Goal: Task Accomplishment & Management: Use online tool/utility

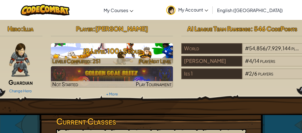
click at [114, 53] on h3 "JR Level 100: Scout" at bounding box center [112, 50] width 122 height 13
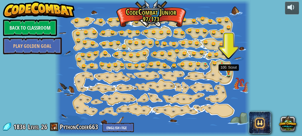
click at [227, 72] on img at bounding box center [229, 69] width 4 height 9
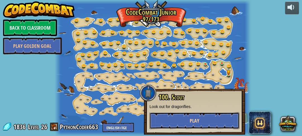
click at [183, 122] on button "Play" at bounding box center [195, 120] width 90 height 17
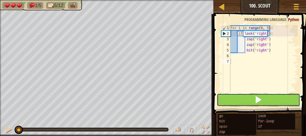
click at [249, 101] on button at bounding box center [257, 99] width 83 height 13
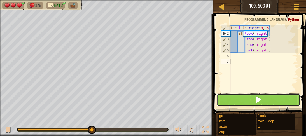
click at [240, 105] on button at bounding box center [257, 99] width 83 height 13
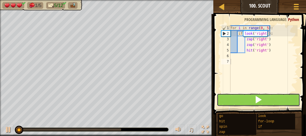
click at [238, 100] on button at bounding box center [257, 99] width 83 height 13
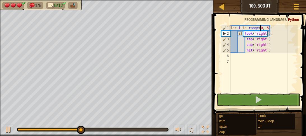
click at [260, 29] on div "for i in range ( 0 , 5 ) : if look ( 'right' ) : zap ( 'right' ) zap ( 'right' …" at bounding box center [263, 64] width 68 height 78
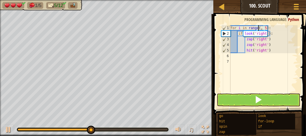
scroll to position [3, 2]
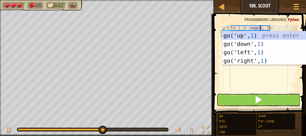
click at [228, 98] on button at bounding box center [257, 99] width 83 height 13
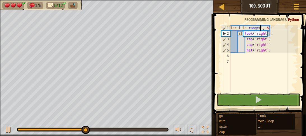
type textarea "for i in range(1 , 5):"
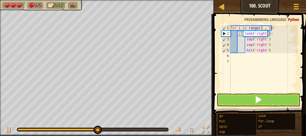
click at [2, 130] on div "♫" at bounding box center [106, 128] width 213 height 17
click at [10, 130] on div at bounding box center [8, 129] width 7 height 7
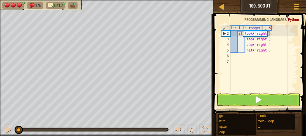
drag, startPoint x: 101, startPoint y: 129, endPoint x: 0, endPoint y: 144, distance: 102.1
click at [0, 0] on html "Map Junior 100. Scout Game Menu 1 ההההההההההההההההההההההההההההההההההההההההההההה…" at bounding box center [153, 0] width 306 height 0
click at [240, 101] on button at bounding box center [257, 99] width 83 height 13
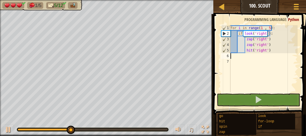
click at [284, 53] on div "for i in range ( 1 , 5 ) : if look ( 'right' ) : zap ( 'right' ) zap ( 'right' …" at bounding box center [263, 64] width 68 height 78
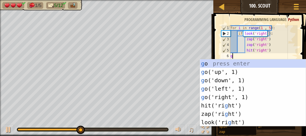
type textarea "go"
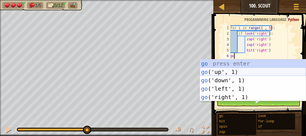
click at [248, 71] on div "go press enter go ('up', 1) press enter go ('down', 1) press enter go ('left', …" at bounding box center [253, 88] width 106 height 59
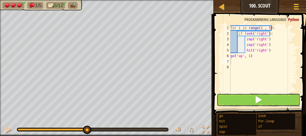
click at [235, 103] on button at bounding box center [257, 99] width 83 height 13
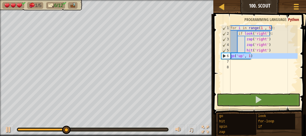
click at [229, 55] on div "6" at bounding box center [225, 56] width 9 height 6
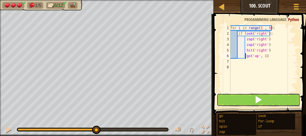
click at [224, 101] on button at bounding box center [257, 99] width 83 height 13
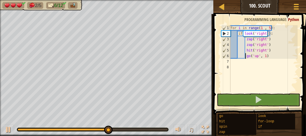
click at [268, 28] on div "for i in range ( 1 , 5 ) : if look ( 'right' ) : zap ( 'right' ) zap ( 'right' …" at bounding box center [263, 64] width 68 height 78
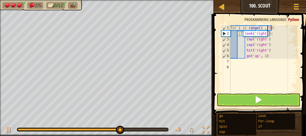
scroll to position [3, 3]
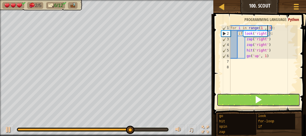
click at [236, 100] on button at bounding box center [257, 99] width 83 height 13
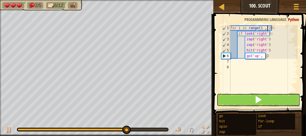
click at [234, 103] on button at bounding box center [257, 99] width 83 height 13
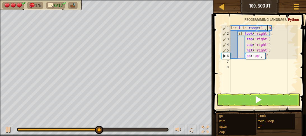
type textarea "for i in range(1 , 3):"
drag, startPoint x: 228, startPoint y: 25, endPoint x: 293, endPoint y: 51, distance: 70.5
click at [293, 51] on div "for i in range(1 , 3): 1 2 3 4 5 6 7 8 for i in range ( 1 , 3 ) : if look ( 'ri…" at bounding box center [258, 75] width 94 height 117
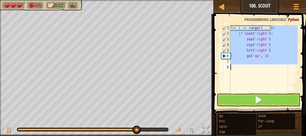
drag, startPoint x: 271, startPoint y: 29, endPoint x: 256, endPoint y: 84, distance: 57.6
click at [256, 84] on div "for i in range ( 1 , 3 ) : if look ( 'right' ) : zap ( 'right' ) zap ( 'right' …" at bounding box center [263, 64] width 68 height 78
click at [256, 84] on div "for i in range ( 1 , 3 ) : if look ( 'right' ) : zap ( 'right' ) zap ( 'right' …" at bounding box center [263, 58] width 68 height 67
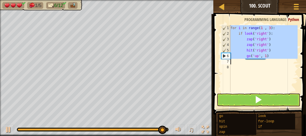
drag, startPoint x: 230, startPoint y: 28, endPoint x: 287, endPoint y: 58, distance: 64.7
click at [287, 58] on div "1 2 3 4 5 6 7 8 for i in range ( 1 , 3 ) : if look ( 'right' ) : zap ( 'right' …" at bounding box center [258, 58] width 77 height 67
click at [286, 57] on div "for i in range ( 1 , 3 ) : if look ( 'right' ) : zap ( 'right' ) zap ( 'right' …" at bounding box center [263, 58] width 68 height 67
type textarea "go('up', 1)"
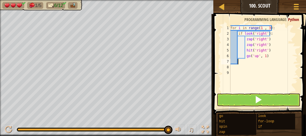
scroll to position [3, 0]
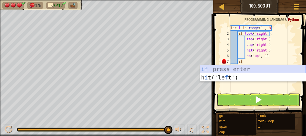
click at [241, 69] on div "if press enter h i t('le f t') press enter" at bounding box center [253, 82] width 106 height 34
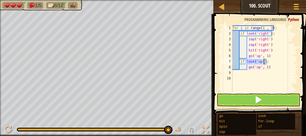
click at [259, 62] on div "for i in range ( 1 , 3 ) : if look ( 'right' ) : zap ( 'right' ) zap ( 'right' …" at bounding box center [264, 58] width 66 height 67
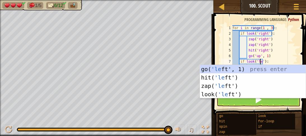
scroll to position [3, 2]
type textarea "if look('left'):"
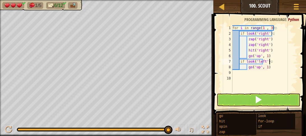
click at [277, 63] on div "for i in range ( 1 , 3 ) : if look ( 'right' ) : zap ( 'right' ) zap ( 'right' …" at bounding box center [264, 64] width 67 height 78
click at [258, 67] on div "for i in range ( 1 , 3 ) : if look ( 'right' ) : zap ( 'right' ) zap ( 'right' …" at bounding box center [264, 64] width 67 height 78
click at [273, 67] on div "for i in range ( 1 , 3 ) : if look ( 'right' ) : zap ( 'right' ) zap ( 'right' …" at bounding box center [264, 64] width 67 height 78
type textarea "g"
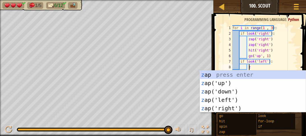
type textarea "za"
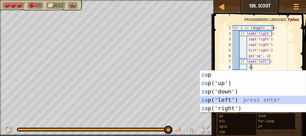
click at [235, 103] on div "za p press enter za p('up') press enter za p('down') press enter za p('left') p…" at bounding box center [253, 99] width 106 height 59
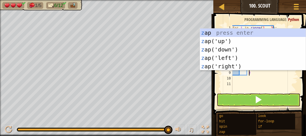
type textarea "za"
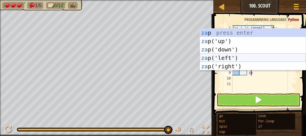
click at [208, 60] on div "za p press enter za p('up') press enter za p('down') press enter za p('left') p…" at bounding box center [253, 58] width 106 height 59
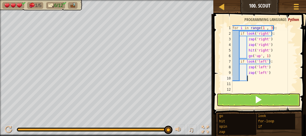
scroll to position [3, 1]
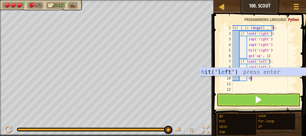
type textarea "het"
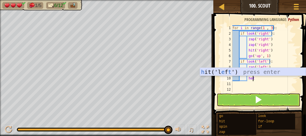
click at [256, 73] on div "h it('l e f t ') press enter" at bounding box center [253, 80] width 106 height 25
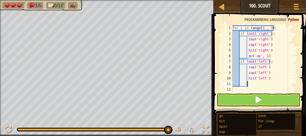
scroll to position [3, 1]
click at [269, 29] on div "for i in range ( 1 , 3 ) : if look ( 'right' ) : zap ( 'right' ) zap ( 'right' …" at bounding box center [262, 64] width 63 height 78
type textarea "for i in range(1 , 5):"
click at [249, 83] on div "for i in range ( 1 , 5 ) : if look ( 'right' ) : zap ( 'right' ) zap ( 'right' …" at bounding box center [262, 64] width 63 height 78
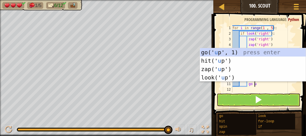
scroll to position [3, 1]
type textarea "go up"
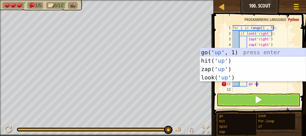
click at [252, 52] on div "go(' up ', 1) press enter hit(' up ') press enter zap(' up ') press enter look(…" at bounding box center [253, 73] width 106 height 50
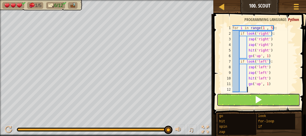
click at [239, 100] on button at bounding box center [257, 99] width 83 height 13
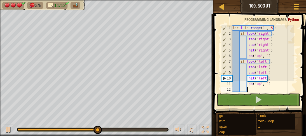
scroll to position [0, 0]
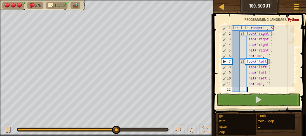
click at [265, 85] on div "for i in range ( 1 , 5 ) : if look ( 'right' ) : zap ( 'right' ) zap ( 'right' …" at bounding box center [262, 64] width 63 height 78
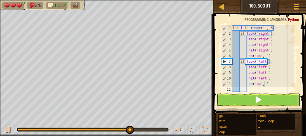
scroll to position [3, 2]
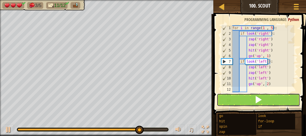
click at [260, 97] on span at bounding box center [258, 100] width 8 height 8
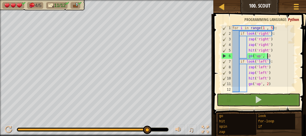
click at [271, 58] on div "for i in range ( 1 , 5 ) : if look ( 'right' ) : zap ( 'right' ) zap ( 'right' …" at bounding box center [262, 64] width 63 height 78
click at [273, 86] on div "for i in range ( 1 , 5 ) : if look ( 'right' ) : zap ( 'right' ) zap ( 'right' …" at bounding box center [262, 64] width 63 height 78
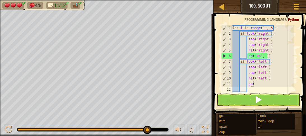
type textarea "g"
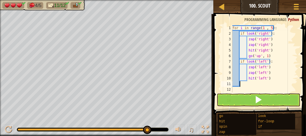
scroll to position [3, 0]
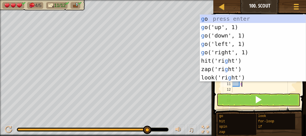
type textarea "go"
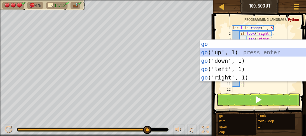
click at [242, 53] on div "go press enter go ('up', 1) press enter go ('down', 1) press enter go ('left', …" at bounding box center [253, 69] width 106 height 59
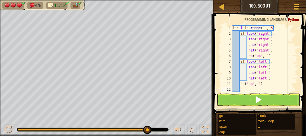
click at [258, 85] on div "for i in range ( 1 , 5 ) : if look ( 'right' ) : zap ( 'right' ) zap ( 'right' …" at bounding box center [262, 64] width 63 height 78
click at [249, 100] on button at bounding box center [257, 99] width 83 height 13
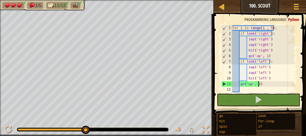
click at [239, 83] on div "for i in range ( 1 , 5 ) : if look ( 'right' ) : zap ( 'right' ) zap ( 'right' …" at bounding box center [262, 64] width 63 height 78
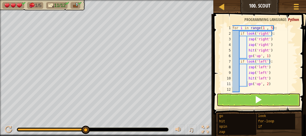
click at [255, 101] on span at bounding box center [258, 100] width 8 height 8
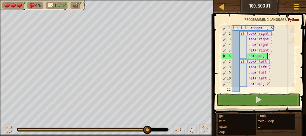
click at [269, 58] on div "for i in range ( 1 , 5 ) : if look ( 'right' ) : zap ( 'right' ) zap ( 'right' …" at bounding box center [262, 64] width 63 height 78
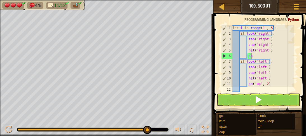
type textarea "g"
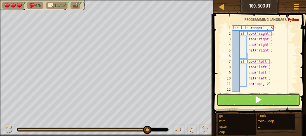
click at [258, 103] on span at bounding box center [258, 100] width 8 height 8
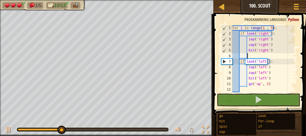
type textarea "g"
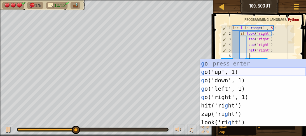
click at [219, 70] on div "g o press enter g o('up', 1) press enter g o('down', 1) press enter g o('left',…" at bounding box center [253, 101] width 106 height 84
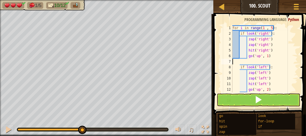
scroll to position [3, 0]
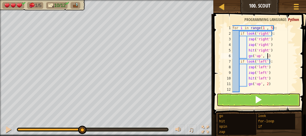
type textarea "go('up', 1)"
click at [236, 101] on button at bounding box center [257, 99] width 83 height 13
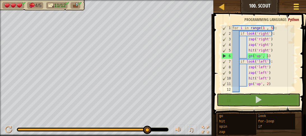
click at [297, 8] on div at bounding box center [296, 7] width 8 height 8
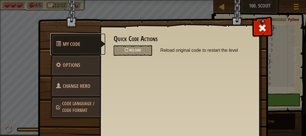
click at [80, 37] on link "My Code" at bounding box center [77, 44] width 55 height 22
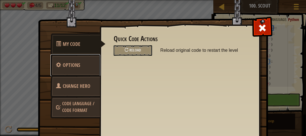
click at [72, 62] on span "Options" at bounding box center [71, 65] width 17 height 7
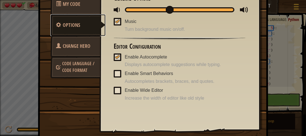
scroll to position [43, 0]
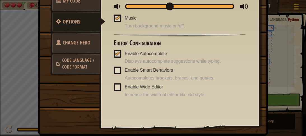
click at [115, 85] on span at bounding box center [118, 87] width 8 height 8
click at [0, 0] on input "Enable Wide Editor" at bounding box center [0, 0] width 0 height 0
click at [115, 87] on div at bounding box center [117, 86] width 4 height 4
click at [0, 0] on input "Enable Wide Editor" at bounding box center [0, 0] width 0 height 0
click at [67, 46] on link "Change Hero" at bounding box center [75, 43] width 50 height 22
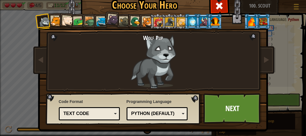
click at [96, 22] on div at bounding box center [101, 22] width 10 height 10
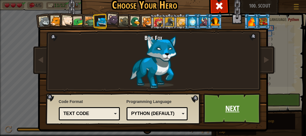
click at [211, 107] on link "Next" at bounding box center [232, 108] width 58 height 31
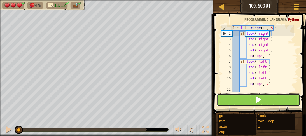
click at [253, 100] on button at bounding box center [257, 99] width 83 height 13
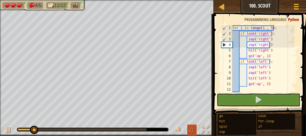
click at [194, 128] on button "♫" at bounding box center [192, 129] width 10 height 11
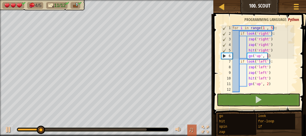
click at [194, 128] on button "♫" at bounding box center [192, 129] width 10 height 11
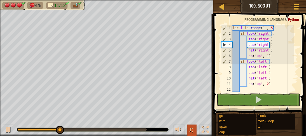
drag, startPoint x: 194, startPoint y: 128, endPoint x: 189, endPoint y: 129, distance: 5.2
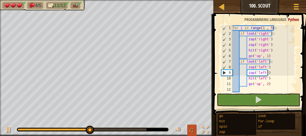
click at [190, 131] on span "♫" at bounding box center [191, 129] width 6 height 8
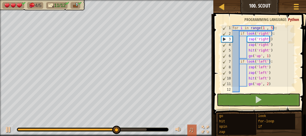
click at [189, 131] on span "♫" at bounding box center [191, 129] width 6 height 8
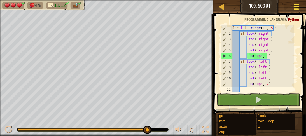
click at [300, 8] on button "Game Menu" at bounding box center [296, 8] width 15 height 14
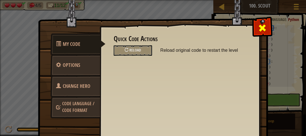
click at [259, 34] on div at bounding box center [262, 27] width 18 height 18
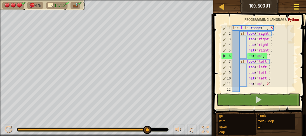
click at [299, 4] on div at bounding box center [296, 7] width 8 height 8
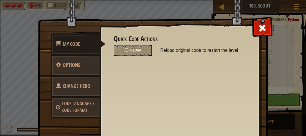
click at [60, 105] on link "Code Language / Code Format" at bounding box center [75, 106] width 50 height 21
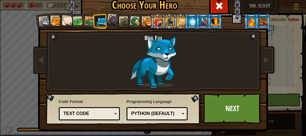
click at [94, 115] on div "Text code" at bounding box center [87, 113] width 48 height 6
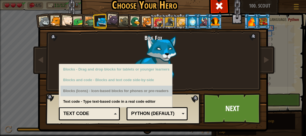
click at [70, 89] on div "Blocks (Icons) - Icon-based blocks for phones or pre-readers" at bounding box center [116, 91] width 112 height 11
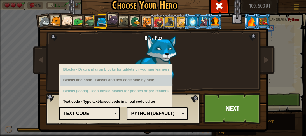
click at [72, 84] on div "Blocks and code - Blocks and text code side-by-side" at bounding box center [116, 80] width 112 height 11
click at [76, 75] on div "Blocks and code - Blocks and text code side-by-side" at bounding box center [116, 80] width 112 height 11
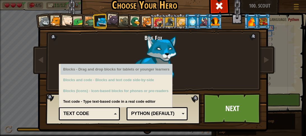
click at [266, 22] on li at bounding box center [262, 21] width 15 height 15
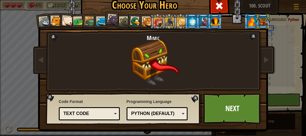
click at [252, 22] on div at bounding box center [251, 21] width 9 height 9
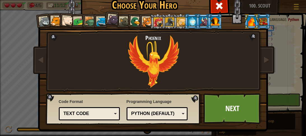
click at [213, 23] on div at bounding box center [215, 21] width 9 height 9
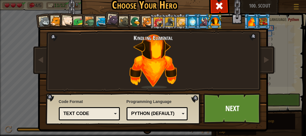
click at [205, 25] on div at bounding box center [203, 21] width 9 height 9
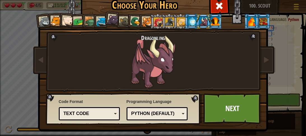
click at [188, 22] on div at bounding box center [192, 21] width 9 height 9
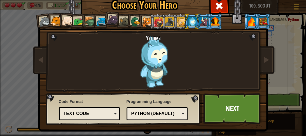
click at [178, 20] on div at bounding box center [180, 21] width 9 height 9
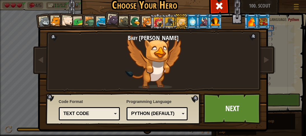
click at [167, 22] on div at bounding box center [169, 21] width 9 height 9
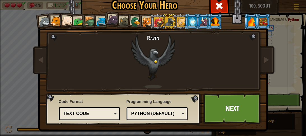
click at [155, 22] on div at bounding box center [157, 21] width 9 height 9
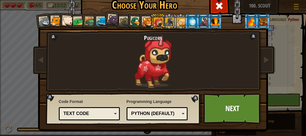
click at [145, 23] on div at bounding box center [147, 22] width 10 height 10
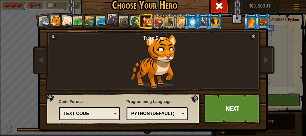
click at [131, 21] on div at bounding box center [135, 21] width 11 height 11
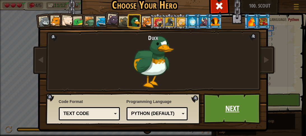
click at [232, 102] on link "Next" at bounding box center [232, 108] width 58 height 31
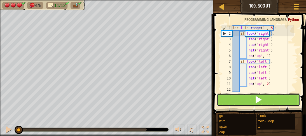
click at [223, 99] on button at bounding box center [257, 99] width 83 height 13
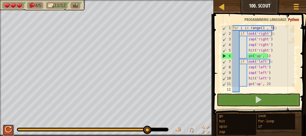
click at [9, 129] on div at bounding box center [8, 129] width 7 height 7
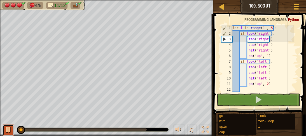
click at [8, 130] on div at bounding box center [8, 129] width 7 height 7
drag, startPoint x: 20, startPoint y: 129, endPoint x: 0, endPoint y: 142, distance: 24.0
click at [0, 0] on html "Map Junior 100. Scout Game Menu 1 ההההההההההההההההההההההההההההההההההההההההההההה…" at bounding box center [153, 0] width 306 height 0
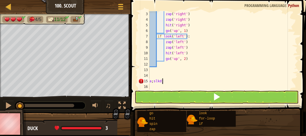
scroll to position [3, 0]
type textarea "a"
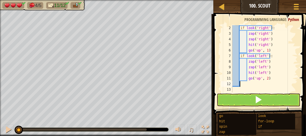
scroll to position [6, 0]
click at [11, 134] on button at bounding box center [8, 129] width 11 height 11
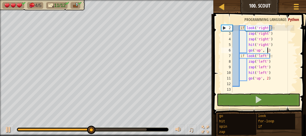
click at [270, 52] on div "if look ( 'right' ) : zap ( 'right' ) zap ( 'right' ) hit ( 'right' ) go ( 'up'…" at bounding box center [262, 64] width 63 height 78
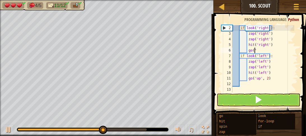
type textarea "g"
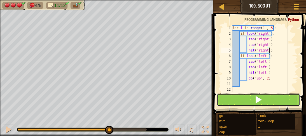
click at [252, 95] on button at bounding box center [257, 99] width 83 height 13
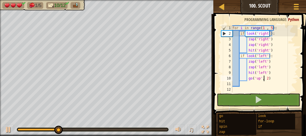
click at [264, 79] on div "for i in range ( 1 , 5 ) : if look ( 'right' ) : zap ( 'right' ) zap ( 'right' …" at bounding box center [264, 64] width 66 height 78
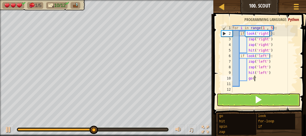
type textarea "g"
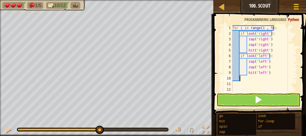
scroll to position [3, 0]
click at [277, 105] on div "go('up', 1) 1 2 3 4 5 6 7 8 9 10 11 12 for i in range ( 1 , 5 ) : if look ( 'ri…" at bounding box center [258, 75] width 94 height 117
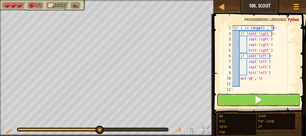
click at [277, 103] on button at bounding box center [257, 99] width 83 height 13
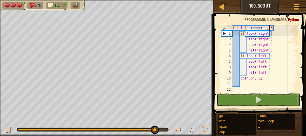
click at [269, 29] on div "for i in range ( 1 , 5 ) : if look ( 'right' ) : zap ( 'right' ) zap ( 'right' …" at bounding box center [264, 64] width 66 height 78
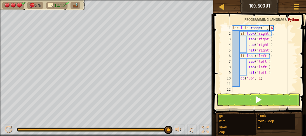
scroll to position [3, 3]
click at [262, 30] on div "for i in range ( 1 , 6 ) : if look ( 'right' ) : zap ( 'right' ) zap ( 'right' …" at bounding box center [264, 64] width 66 height 78
type textarea "for i in range(0 , 6):"
click at [257, 100] on span at bounding box center [258, 100] width 8 height 8
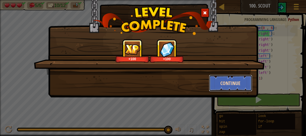
click at [223, 81] on button "Continue" at bounding box center [230, 83] width 43 height 17
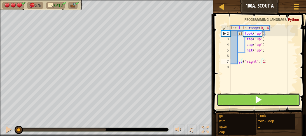
click at [228, 103] on button at bounding box center [257, 99] width 83 height 13
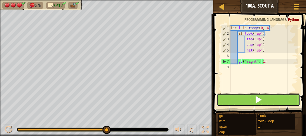
click at [228, 103] on button at bounding box center [257, 99] width 83 height 13
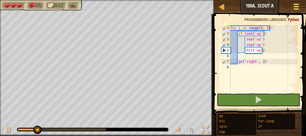
click at [299, 7] on div at bounding box center [296, 7] width 8 height 8
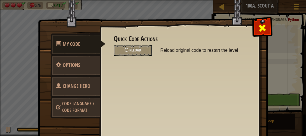
click at [264, 27] on div at bounding box center [262, 27] width 18 height 18
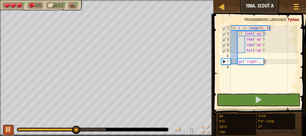
click at [10, 128] on div at bounding box center [8, 129] width 7 height 7
click at [264, 50] on div "for i in range ( 0 , 6 ) : if look ( 'up' ) : zap ( 'up' ) zap ( 'up' ) hit ( '…" at bounding box center [263, 64] width 68 height 78
type textarea "hit('up')"
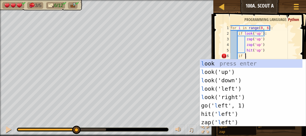
scroll to position [3, 1]
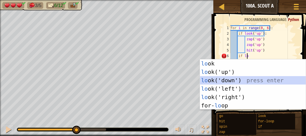
click at [255, 76] on div "lo ok press enter lo ok('up') press enter lo ok('down') press enter lo ok('left…" at bounding box center [253, 92] width 106 height 67
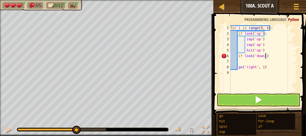
type textarea "if look('down'):"
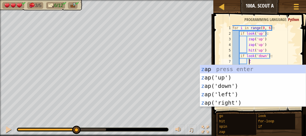
type textarea "Za"
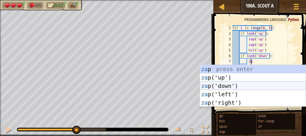
click at [238, 84] on div "za p press enter za p('up') press enter za p('down') press enter za p('left') p…" at bounding box center [253, 94] width 106 height 59
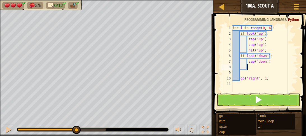
scroll to position [3, 1]
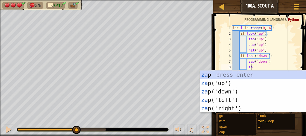
type textarea "zap"
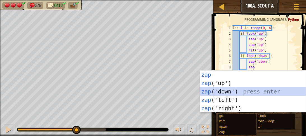
click at [233, 93] on div "zap press enter zap ('up') press enter zap ('down') press enter zap ('left') pr…" at bounding box center [253, 99] width 106 height 59
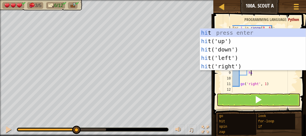
type textarea "hit"
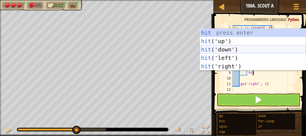
click at [234, 49] on div "hit press enter hit ('up') press enter hit ('down') press enter hit ('left') pr…" at bounding box center [253, 58] width 106 height 59
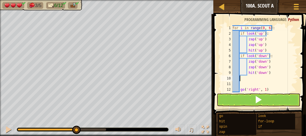
scroll to position [3, 0]
type textarea "hit('down')"
click at [242, 80] on div "for i in range ( 0 , 6 ) : if look ( 'up' ) : zap ( 'up' ) zap ( 'up' ) hit ( '…" at bounding box center [264, 64] width 66 height 78
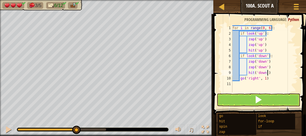
type textarea "hit('down')"
click at [245, 101] on button at bounding box center [257, 99] width 83 height 13
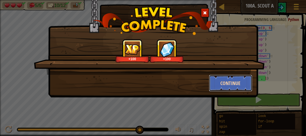
click at [216, 82] on button "Continue" at bounding box center [230, 83] width 43 height 17
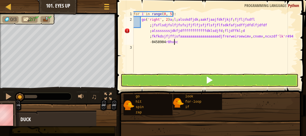
scroll to position [3, 38]
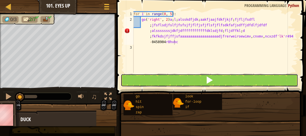
click at [140, 83] on button at bounding box center [209, 80] width 177 height 13
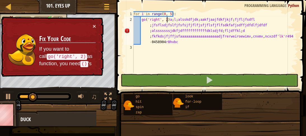
click at [166, 20] on div "for i in range ( 0 , 5 ) : go ( 'right' , 2 ) a ; l ; alsskdfjdk ; aakfjaajfdkf…" at bounding box center [214, 47] width 165 height 73
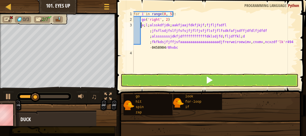
scroll to position [3, 36]
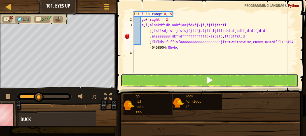
click at [138, 81] on button at bounding box center [209, 80] width 177 height 13
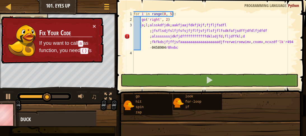
click at [92, 27] on td "Fix Your Code If you want to call a as function, you need () 's" at bounding box center [66, 40] width 54 height 34
click at [94, 26] on button "×" at bounding box center [94, 26] width 3 height 6
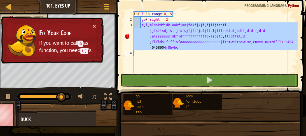
drag, startPoint x: 141, startPoint y: 25, endPoint x: 260, endPoint y: 55, distance: 123.3
click at [260, 55] on div "for i in range ( 0 , 5 ) : go ( 'right' , 2 ) a ; l ; alsskdfjdk ; aakfjaajfdkf…" at bounding box center [214, 47] width 165 height 73
type textarea "a;l;alsskdfjdk;aakfjaajfdkfjkjf;fjfljfsdfl;jfsflsdjfslfjfsfsjfjflfjsfjflsfjflfs…"
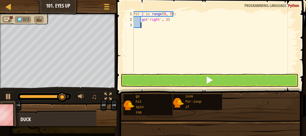
scroll to position [3, 0]
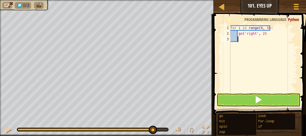
click at [284, 29] on div "for i in range ( 0 , 5 ) : go ( 'right' , 2 )" at bounding box center [263, 64] width 68 height 78
type textarea "for i in range(0, 5):"
click at [244, 42] on div "for i in range ( 0 , 5 ) : go ( 'right' , 2 )" at bounding box center [263, 64] width 68 height 78
click at [273, 30] on div "for i in range ( 0 , 5 ) : go ( 'right' , 2 )" at bounding box center [263, 64] width 68 height 78
type textarea "for i in range(0, 5):"
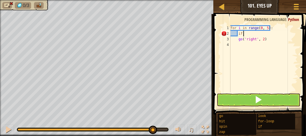
scroll to position [3, 1]
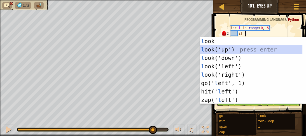
click at [228, 49] on div "l ook press enter l ook('up') press enter l ook('down') press enter l ook('left…" at bounding box center [253, 79] width 106 height 84
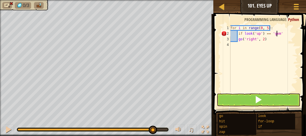
scroll to position [3, 3]
click at [280, 33] on div "for i in range ( 0 , 5 ) : if look ( 'up' ) == 'gem' go ( 'right' , 2 )" at bounding box center [263, 64] width 68 height 78
type textarea "if look('up') == 'gem':"
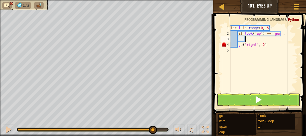
type textarea "go"
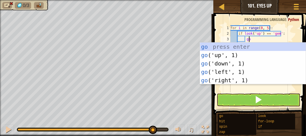
scroll to position [3, 1]
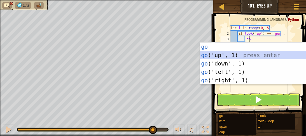
click at [223, 57] on div "go press enter go ('up', 1) press enter go ('down', 1) press enter go ('left', …" at bounding box center [253, 71] width 106 height 59
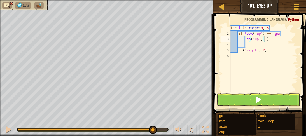
click at [263, 40] on div "for i in range ( 0 , 5 ) : if look ( 'up' ) == 'gem' : go ( 'up' , 1 ) go ( 'ri…" at bounding box center [263, 64] width 68 height 78
type textarea "go('up', 2)"
click at [250, 44] on div "for i in range ( 0 , 5 ) : if look ( 'up' ) == 'gem' : go ( 'up' , 2 ) go ( 'ri…" at bounding box center [263, 64] width 68 height 78
type textarea "go"
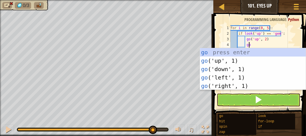
scroll to position [3, 1]
click at [238, 68] on div "go press enter go ('up', 1) press enter go ('down', 1) press enter go ('left', …" at bounding box center [253, 77] width 106 height 59
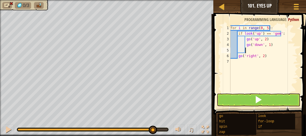
scroll to position [3, 1]
click at [267, 44] on div "for i in range ( 0 , 5 ) : if look ( 'up' ) == 'gem' : go ( 'up' , 2 ) go ( 'do…" at bounding box center [263, 64] width 68 height 78
type textarea "go('down', 2)"
click at [246, 49] on div "for i in range ( 0 , 5 ) : if look ( 'up' ) == 'gem' : go ( 'up' , 2 ) go ( 'do…" at bounding box center [263, 64] width 68 height 78
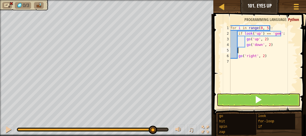
scroll to position [3, 0]
type textarea "go('down', 2)"
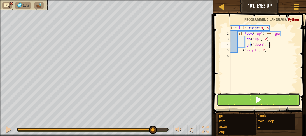
click at [243, 104] on button at bounding box center [257, 99] width 83 height 13
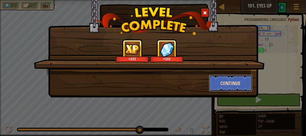
click at [217, 81] on button "Continue" at bounding box center [230, 83] width 43 height 17
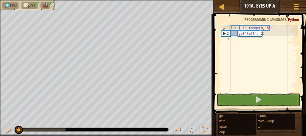
click at [283, 30] on div "for i in range ( 0 , 5 ) : go ( 'left' , 2 )" at bounding box center [263, 64] width 68 height 78
type textarea "for i in range(0, 5):"
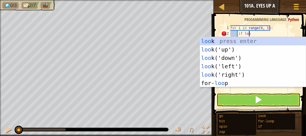
scroll to position [3, 1]
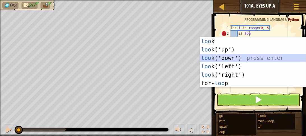
click at [214, 60] on div "loo k press enter loo k('up') press enter loo k('down') press enter loo k('left…" at bounding box center [253, 70] width 106 height 67
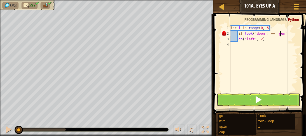
scroll to position [3, 4]
click at [294, 36] on div "for i in range ( 0 , 5 ) : if look ( 'down' ) == 'gem' go ( 'left' , 2 )" at bounding box center [263, 64] width 68 height 78
type textarea "if look('down') == 'gem':"
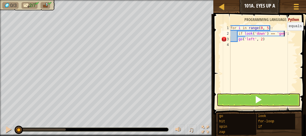
scroll to position [3, 1]
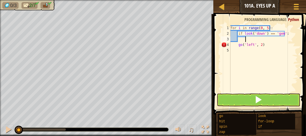
type textarea "g"
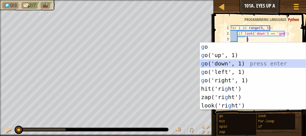
click at [224, 63] on div "g o press enter g o('up', 1) press enter g o('down', 1) press enter g o('left',…" at bounding box center [253, 84] width 106 height 84
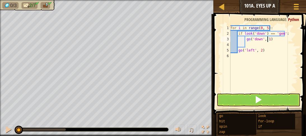
click at [266, 41] on div "for i in range ( 0 , 5 ) : if look ( 'down' ) == 'gem' : go ( 'down' , 1 ) go (…" at bounding box center [263, 64] width 68 height 78
type textarea "go('down', 3)"
click at [252, 42] on div "for i in range ( 0 , 5 ) : if look ( 'down' ) == 'gem' : go ( 'down' , 3 ) go (…" at bounding box center [263, 64] width 68 height 78
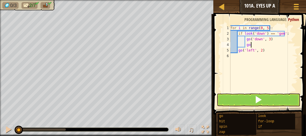
type textarea "go up"
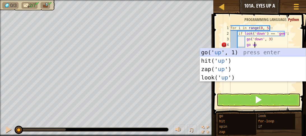
click at [230, 51] on div "go(' up ', 1) press enter hit(' up ') press enter zap(' up ') press enter look(…" at bounding box center [253, 73] width 106 height 50
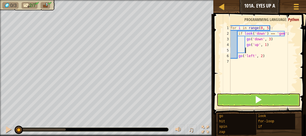
scroll to position [3, 1]
click at [263, 46] on div "for i in range ( 0 , 5 ) : if look ( 'down' ) == 'gem' : go ( 'down' , 3 ) go (…" at bounding box center [263, 64] width 68 height 78
type textarea "go('up', 3)"
click at [245, 50] on div "for i in range ( 0 , 5 ) : if look ( 'down' ) == 'gem' : go ( 'down' , 3 ) go (…" at bounding box center [263, 64] width 68 height 78
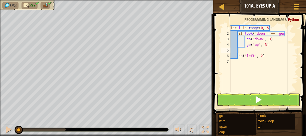
scroll to position [3, 0]
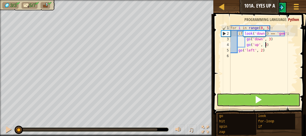
type textarea "go('up', 3)"
click at [236, 103] on button at bounding box center [257, 99] width 83 height 13
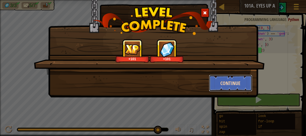
click at [233, 83] on button "Continue" at bounding box center [230, 83] width 43 height 17
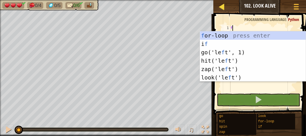
scroll to position [3, 0]
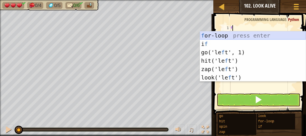
click at [247, 34] on div "f or-loop press enter i f press enter go('le f t', 1) press enter hit('le f t')…" at bounding box center [253, 64] width 106 height 67
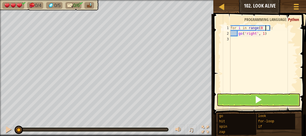
scroll to position [3, 3]
click at [269, 35] on div "for i in range ( 0 , 7 ) : go ( 'right' , 1 )" at bounding box center [263, 64] width 68 height 78
click at [273, 30] on div "for i in range ( 0 , 7 ) : go ( 'right' , 1 )" at bounding box center [263, 64] width 68 height 78
type textarea "for i in range(0 , 7):"
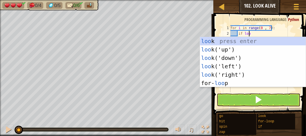
scroll to position [3, 1]
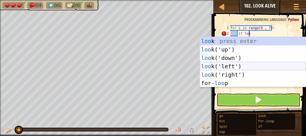
click at [219, 68] on div "loo k press enter loo k('up') press enter loo k('down') press enter loo k('left…" at bounding box center [253, 70] width 106 height 67
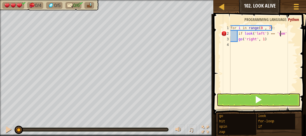
scroll to position [3, 4]
click at [287, 36] on div "for i in range ( 0 , 7 ) : if look ( 'left' ) == 'gem' go ( 'right' , 1 )" at bounding box center [263, 64] width 68 height 78
type textarea "if look('left') == 'gem':"
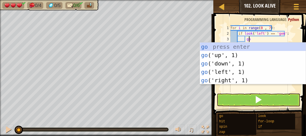
scroll to position [3, 1]
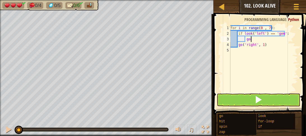
type textarea "go l"
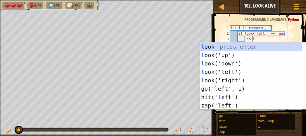
scroll to position [3, 1]
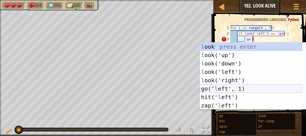
click at [216, 90] on div "l ook press enter l ook('up') press enter l ook('down') press enter l ook('left…" at bounding box center [251, 84] width 102 height 84
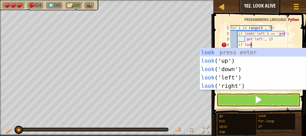
scroll to position [3, 1]
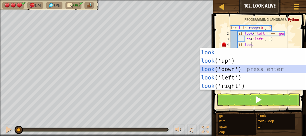
click at [218, 70] on div "look press enter look ('up') press enter look ('down') press enter look ('left'…" at bounding box center [253, 77] width 106 height 59
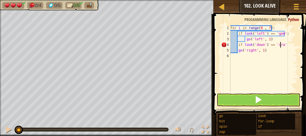
scroll to position [3, 4]
click at [289, 47] on div "for i in range ( 0 , 7 ) : if look ( 'left' ) == 'gem' : go ( 'left' , 1 ) if l…" at bounding box center [263, 64] width 68 height 78
type textarea "if look('down') == 'crab':"
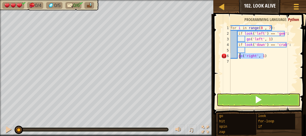
drag, startPoint x: 268, startPoint y: 55, endPoint x: 239, endPoint y: 57, distance: 29.4
click at [239, 57] on div "for i in range ( 0 , 7 ) : if look ( 'left' ) == 'gem' : go ( 'left' , 1 ) if l…" at bounding box center [263, 64] width 68 height 78
type textarea "g"
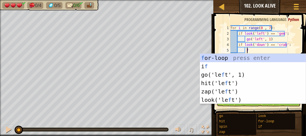
scroll to position [3, 1]
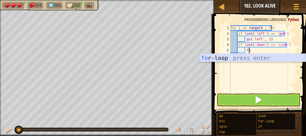
type textarea "f"
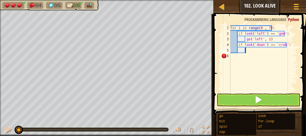
type textarea "g"
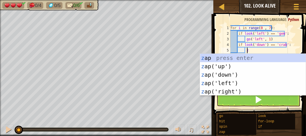
type textarea "za"
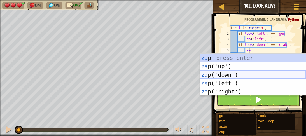
click at [222, 75] on div "za p press enter za p('up') press enter za p('down') press enter za p('left') p…" at bounding box center [253, 83] width 106 height 59
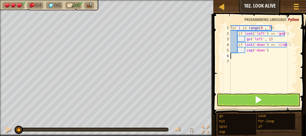
scroll to position [3, 0]
click at [231, 99] on button at bounding box center [257, 99] width 83 height 13
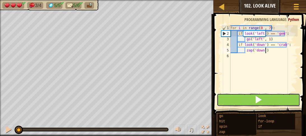
click at [231, 99] on button at bounding box center [257, 99] width 83 height 13
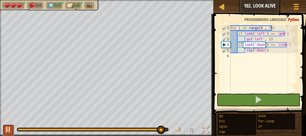
click at [6, 129] on div at bounding box center [8, 129] width 7 height 7
click at [268, 29] on div "for i in range ( 0 , 7 ) : if look ( 'left' ) == 'gem' : go ( 'left' , 1 ) if l…" at bounding box center [263, 64] width 68 height 78
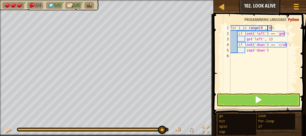
scroll to position [3, 3]
click at [235, 97] on button at bounding box center [257, 99] width 83 height 13
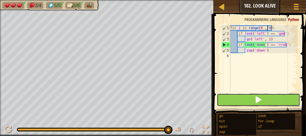
click at [227, 103] on button at bounding box center [257, 99] width 83 height 13
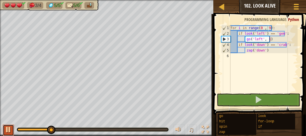
click at [4, 131] on button at bounding box center [8, 129] width 11 height 11
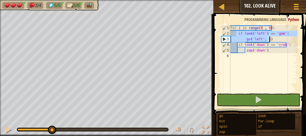
drag, startPoint x: 236, startPoint y: 32, endPoint x: 284, endPoint y: 39, distance: 48.0
click at [284, 39] on div "for i in range ( 0 , 9 ) : if look ( 'left' ) == 'gem' : go ( 'left' , 1 ) if l…" at bounding box center [263, 64] width 68 height 78
type textarea "if look('left') == 'gem': go('left', 1)"
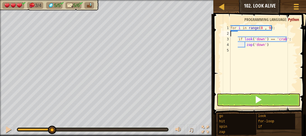
type textarea "for i in range(0 , 9):"
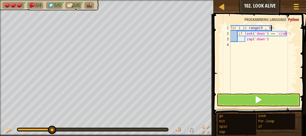
click at [271, 42] on div "for i in range ( 0 , 9 ) : if look ( 'down' ) == 'crab' : zap ( 'down' )" at bounding box center [263, 64] width 68 height 78
drag, startPoint x: 271, startPoint y: 42, endPoint x: 260, endPoint y: 55, distance: 16.9
click at [260, 55] on div "for i in range ( 0 , 9 ) : if look ( 'down' ) == 'crab' : zap ( 'down' )" at bounding box center [263, 64] width 68 height 78
type textarea "g"
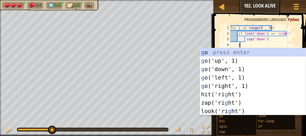
scroll to position [3, 0]
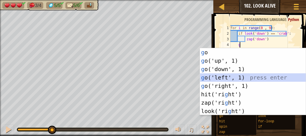
click at [223, 78] on div "g o press enter g o('up', 1) press enter g o('down', 1) press enter g o('left',…" at bounding box center [253, 90] width 106 height 84
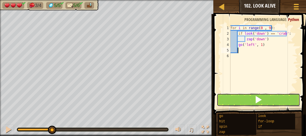
click at [224, 98] on button at bounding box center [257, 99] width 83 height 13
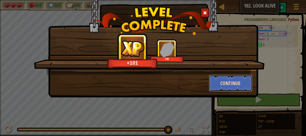
click at [233, 84] on button "Continue" at bounding box center [230, 83] width 43 height 17
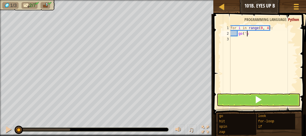
type textarea "g"
click at [297, 8] on span at bounding box center [295, 8] width 5 height 1
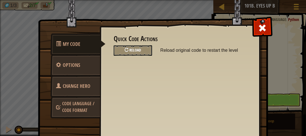
click at [144, 53] on div "Reload" at bounding box center [133, 50] width 38 height 10
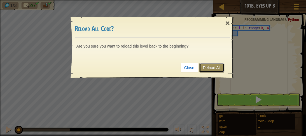
click at [211, 67] on link "Reload All" at bounding box center [211, 68] width 25 height 10
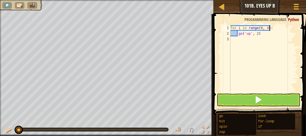
click at [278, 27] on div "for i in range ( 0 , 4 ) : go ( 'up' , 2 )" at bounding box center [263, 64] width 68 height 78
type textarea "for i in range(0, 4):"
drag, startPoint x: 278, startPoint y: 27, endPoint x: 265, endPoint y: 22, distance: 13.9
click at [265, 22] on div "1 2 3 4 for i in range ( 0 , 4 ) : go ( 'up' , 2 ) הההההההההההההההההההההההההההה…" at bounding box center [258, 75] width 94 height 117
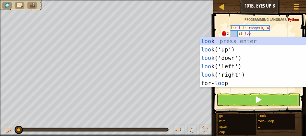
scroll to position [3, 1]
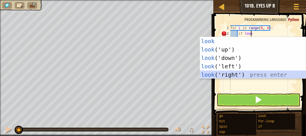
click at [227, 73] on div "look press enter look ('up') press enter look ('down') press enter look ('left'…" at bounding box center [253, 66] width 106 height 59
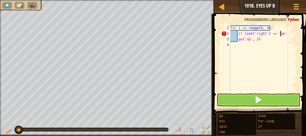
scroll to position [3, 4]
click at [284, 34] on div "for i in range ( 0 , 4 ) : if look ( 'right' ) == 'gem' go ( 'up' , 2 )" at bounding box center [263, 64] width 68 height 78
type textarea "if look('right') == 'gem':"
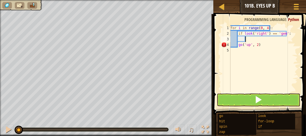
type textarea "go"
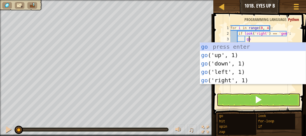
scroll to position [3, 1]
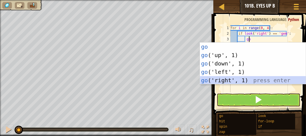
click at [218, 81] on div "go press enter go ('up', 1) press enter go ('down', 1) press enter go ('left', …" at bounding box center [253, 71] width 106 height 59
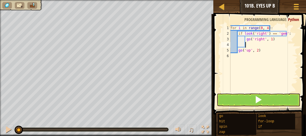
click at [269, 39] on div "for i in range ( 0 , 4 ) : if look ( 'right' ) == 'gem' : go ( 'right' , 1 ) go…" at bounding box center [263, 64] width 68 height 78
type textarea "go('right', 3)"
click at [252, 42] on div "for i in range ( 0 , 4 ) : if look ( 'right' ) == 'gem' : go ( 'right' , 3 ) go…" at bounding box center [263, 64] width 68 height 78
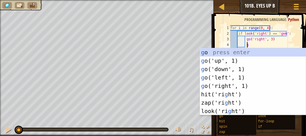
type textarea "go"
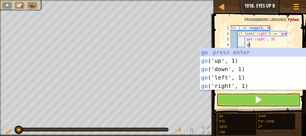
scroll to position [3, 1]
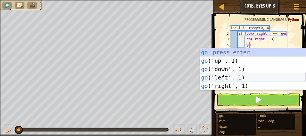
click at [228, 77] on div "go press enter go ('up', 1) press enter go ('down', 1) press enter go ('left', …" at bounding box center [253, 77] width 106 height 59
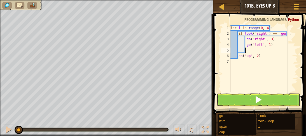
scroll to position [3, 1]
click at [266, 45] on div "for i in range ( 0 , 4 ) : if look ( 'right' ) == 'gem' : go ( 'right' , 3 ) go…" at bounding box center [263, 64] width 68 height 78
type textarea "go('left', 3)"
click at [252, 50] on div "for i in range ( 0 , 4 ) : if look ( 'right' ) == 'gem' : go ( 'right' , 3 ) go…" at bounding box center [263, 64] width 68 height 78
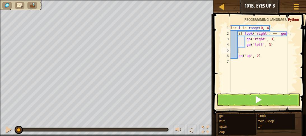
scroll to position [3, 0]
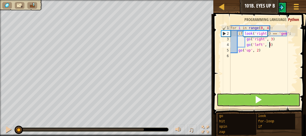
type textarea "go('left', 3)"
click at [231, 104] on button at bounding box center [257, 99] width 83 height 13
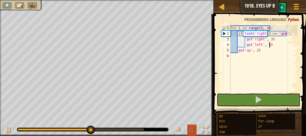
click at [192, 127] on span "♫" at bounding box center [191, 129] width 6 height 8
click at [188, 128] on span "♫" at bounding box center [191, 129] width 6 height 8
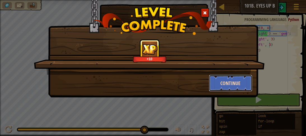
click at [218, 78] on button "Continue" at bounding box center [230, 83] width 43 height 17
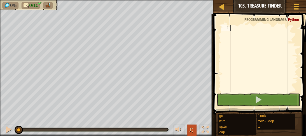
click at [192, 126] on span "♫" at bounding box center [191, 129] width 6 height 8
click at [188, 127] on button "♫" at bounding box center [192, 129] width 10 height 11
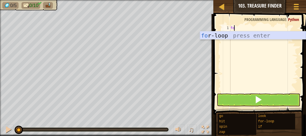
click at [225, 34] on div "fo r-loop press enter" at bounding box center [253, 43] width 106 height 25
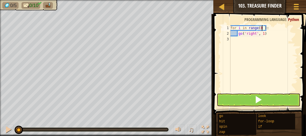
scroll to position [3, 3]
type textarea "for i in range(0 , 5):"
click at [275, 27] on div "for i in range ( 0 , 5 ) : go ( 'right' , 1 )" at bounding box center [263, 64] width 68 height 78
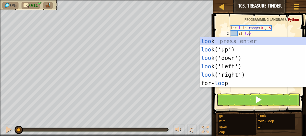
scroll to position [3, 1]
click at [229, 48] on div "loo k press enter loo k('up') press enter loo k('down') press enter loo k('left…" at bounding box center [253, 70] width 106 height 67
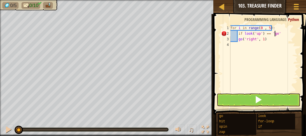
scroll to position [3, 3]
type textarea "if look('up') == 'gem':"
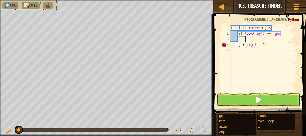
click at [237, 44] on div "for i in range ( 0 , 5 ) : if look ( 'up' ) == 'gem' : go ( 'right' , 1 )" at bounding box center [263, 64] width 68 height 78
type textarea "go('right', 1)"
click at [239, 39] on div "for i in range ( 0 , 5 ) : if look ( 'up' ) == 'gem' : go ( 'right' , 1 )" at bounding box center [263, 64] width 68 height 78
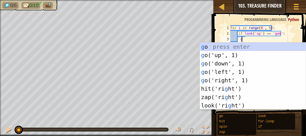
type textarea "go"
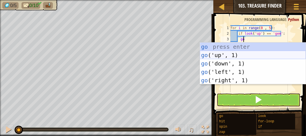
click at [226, 58] on div "go press enter go ('up', 1) press enter go ('down', 1) press enter go ('left', …" at bounding box center [253, 71] width 106 height 59
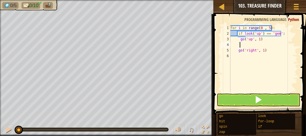
scroll to position [3, 1]
click at [257, 40] on div "for i in range ( 0 , 5 ) : if look ( 'up' ) == 'gem' : go ( 'up' , 1 ) go ( 'ri…" at bounding box center [263, 64] width 68 height 78
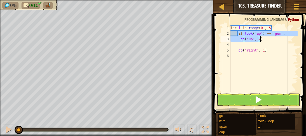
drag, startPoint x: 237, startPoint y: 34, endPoint x: 285, endPoint y: 38, distance: 48.6
click at [285, 38] on div "for i in range ( 0 , 5 ) : if look ( 'up' ) == 'gem' : go ( 'up' , 2 ) go ( 'ri…" at bounding box center [263, 64] width 68 height 78
type textarea "if look('up') == 'gem': go('up', 2)"
click at [276, 44] on div "for i in range ( 0 , 5 ) : if look ( 'up' ) == 'gem' : go ( 'up' , 2 ) go ( 'ri…" at bounding box center [263, 64] width 68 height 78
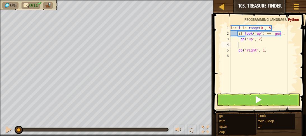
scroll to position [3, 0]
paste textarea "go('up', 2)"
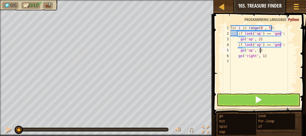
click at [258, 45] on div "for i in range ( 0 , 5 ) : if look ( 'up' ) == 'gem' : go ( 'up' , 2 ) if look …" at bounding box center [263, 64] width 68 height 78
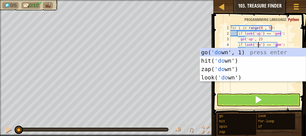
scroll to position [3, 2]
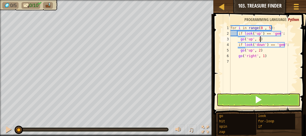
click at [289, 39] on div "for i in range ( 0 , 5 ) : if look ( 'up' ) == 'gem' : go ( 'up' , 2 ) if look …" at bounding box center [263, 64] width 68 height 78
click at [249, 52] on div "for i in range ( 0 , 5 ) : if look ( 'up' ) == 'gem' : go ( 'up' , 2 ) if look …" at bounding box center [263, 64] width 68 height 78
click at [250, 52] on div "for i in range ( 0 , 5 ) : if look ( 'up' ) == 'gem' : go ( 'up' , 2 ) if look …" at bounding box center [263, 64] width 68 height 78
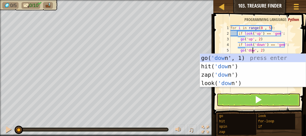
scroll to position [3, 2]
click at [269, 49] on div "for i in range ( 0 , 5 ) : if look ( 'up' ) == 'gem' : go ( 'up' , 2 ) if look …" at bounding box center [263, 64] width 68 height 78
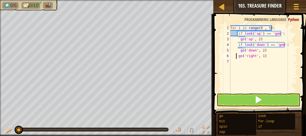
click at [236, 57] on div "for i in range ( 0 , 5 ) : if look ( 'up' ) == 'gem' : go ( 'up' , 2 ) if look …" at bounding box center [263, 64] width 68 height 78
click at [237, 57] on div "for i in range ( 0 , 5 ) : if look ( 'up' ) == 'gem' : go ( 'up' , 2 ) if look …" at bounding box center [263, 64] width 68 height 78
click at [242, 95] on button at bounding box center [257, 99] width 83 height 13
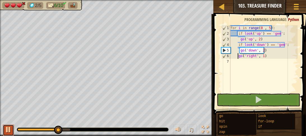
click at [5, 127] on div at bounding box center [8, 129] width 7 height 7
click at [261, 39] on div "for i in range ( 0 , 5 ) : if look ( 'up' ) == 'gem' : go ( 'up' , 2 ) if look …" at bounding box center [263, 64] width 68 height 78
type textarea "go('up', 2)"
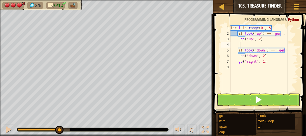
type textarea "g"
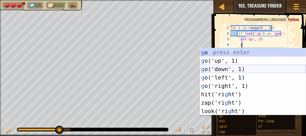
click at [234, 72] on div "g o press enter g o('up', 1) press enter g o('down', 1) press enter g o('left',…" at bounding box center [253, 90] width 106 height 84
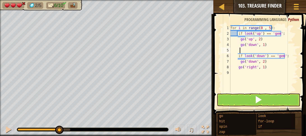
click at [260, 45] on div "for i in range ( 0 , 5 ) : if look ( 'up' ) == 'gem' : go ( 'up' , 2 ) go ( 'do…" at bounding box center [263, 64] width 68 height 78
click at [261, 45] on div "for i in range ( 0 , 5 ) : if look ( 'up' ) == 'gem' : go ( 'up' , 2 ) go ( 'do…" at bounding box center [263, 64] width 68 height 78
type textarea "go('down', 2)"
click at [239, 51] on div "for i in range ( 0 , 5 ) : if look ( 'up' ) == 'gem' : go ( 'up' , 2 ) go ( 'do…" at bounding box center [263, 64] width 68 height 78
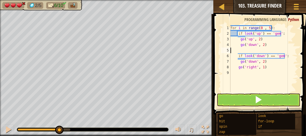
scroll to position [3, 0]
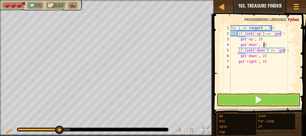
click at [261, 57] on div "for i in range ( 0 , 5 ) : if look ( 'up' ) == 'gem' : go ( 'up' , 2 ) go ( 'do…" at bounding box center [263, 64] width 68 height 78
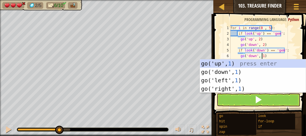
type textarea "go('down', 1)"
click at [266, 57] on div "for i in range ( 0 , 5 ) : if look ( 'up' ) == 'gem' : go ( 'up' , 2 ) go ( 'do…" at bounding box center [263, 64] width 68 height 78
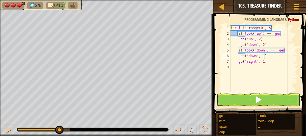
scroll to position [3, 0]
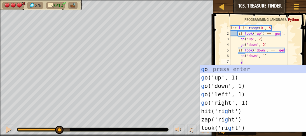
type textarea "go"
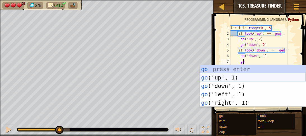
click at [234, 79] on div "go press enter go ('up', 1) press enter go ('down', 1) press enter go ('left', …" at bounding box center [253, 94] width 106 height 59
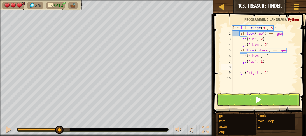
scroll to position [3, 0]
click at [240, 95] on button at bounding box center [257, 99] width 83 height 13
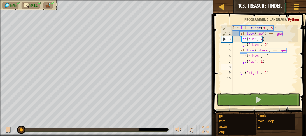
click at [257, 68] on div "for i in range ( 0 , 5 ) : if look ( 'up' ) == 'gem' : go ( 'up' , 2 ) go ( 'do…" at bounding box center [264, 64] width 67 height 78
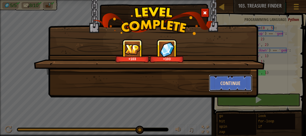
click at [225, 88] on button "Continue" at bounding box center [230, 83] width 43 height 17
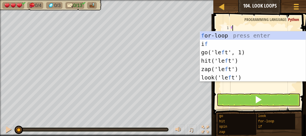
scroll to position [3, 0]
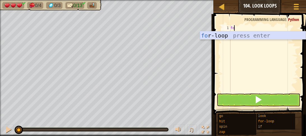
click at [256, 36] on div "fo r-loop press enter" at bounding box center [253, 43] width 106 height 25
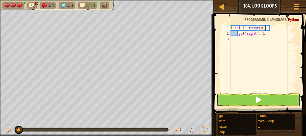
scroll to position [3, 3]
click at [273, 34] on div "for i in range ( 0 , 6 ) : go ( 'right' , 1 )" at bounding box center [263, 64] width 68 height 78
click at [275, 27] on div "for i in range ( 0 , 6 ) : go ( 'right' , 1 )" at bounding box center [263, 64] width 68 height 78
type textarea "for i in range(0 , 6):"
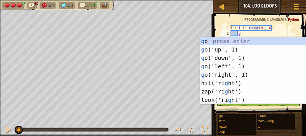
scroll to position [3, 0]
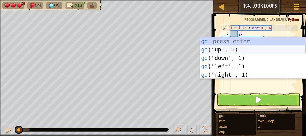
type textarea "g"
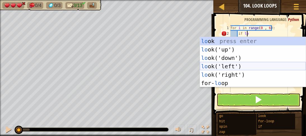
scroll to position [3, 1]
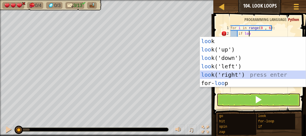
click at [218, 73] on div "loo k press enter loo k('up') press enter loo k('down') press enter loo k('left…" at bounding box center [253, 70] width 106 height 67
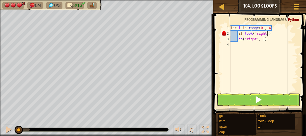
type textarea "if look('right'):"
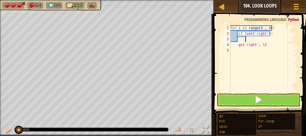
scroll to position [3, 1]
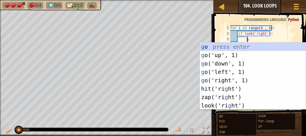
type textarea "go"
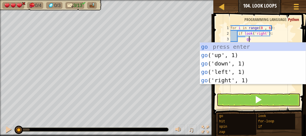
scroll to position [3, 1]
click at [215, 58] on div "go press enter go ('up', 1) press enter go ('down', 1) press enter go ('left', …" at bounding box center [253, 71] width 106 height 59
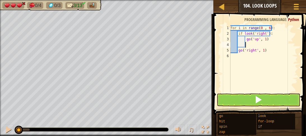
scroll to position [3, 1]
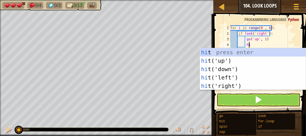
type textarea "hit"
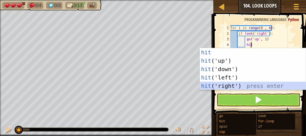
click at [218, 88] on div "hit press enter hit ('up') press enter hit ('down') press enter hit ('left') pr…" at bounding box center [253, 77] width 106 height 59
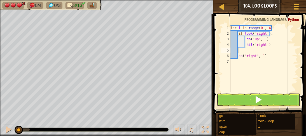
scroll to position [3, 0]
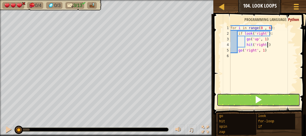
click at [224, 97] on button at bounding box center [257, 99] width 83 height 13
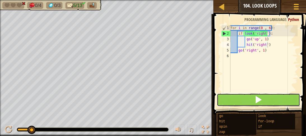
click at [234, 100] on button at bounding box center [257, 99] width 83 height 13
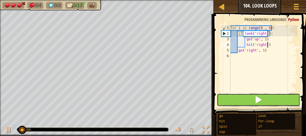
click at [234, 100] on button at bounding box center [257, 99] width 83 height 13
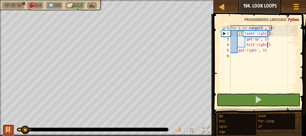
click at [4, 126] on button at bounding box center [8, 129] width 11 height 11
click at [273, 31] on div "for i in range ( 0 , 6 ) : if look ( 'right' ) : go ( 'up' , 1 ) hit ( 'right' …" at bounding box center [263, 64] width 68 height 78
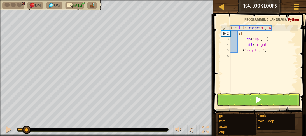
type textarea "i"
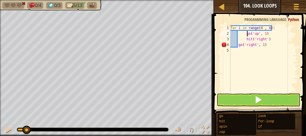
click at [246, 35] on div "for i in range ( 0 , 6 ) : go ( 'up' , 1 ) hit ( 'right' ) go ( 'right' , 1 )" at bounding box center [263, 64] width 68 height 78
click at [245, 35] on div "for i in range ( 0 , 6 ) : go ( 'up' , 1 ) hit ( 'right' ) go ( 'right' , 1 )" at bounding box center [263, 64] width 68 height 78
click at [245, 39] on div "for i in range ( 0 , 6 ) : go ( 'up' , 1 ) hit ( 'right' ) go ( 'right' , 1 )" at bounding box center [263, 64] width 68 height 78
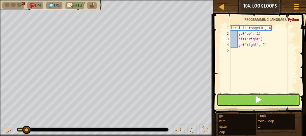
click at [242, 100] on button at bounding box center [257, 99] width 83 height 13
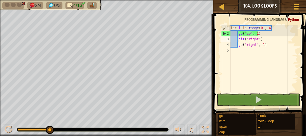
click at [264, 45] on div "for i in range ( 0 , 6 ) : go ( 'up' , 1 ) hit ( 'right' ) go ( 'right' , 1 )" at bounding box center [263, 64] width 68 height 78
type textarea "go('right', 1)"
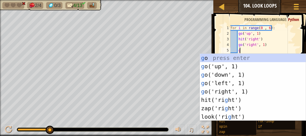
scroll to position [3, 0]
type textarea "go"
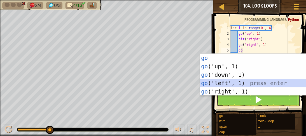
click at [225, 85] on div "go press enter go ('up', 1) press enter go ('down', 1) press enter go ('left', …" at bounding box center [253, 83] width 106 height 59
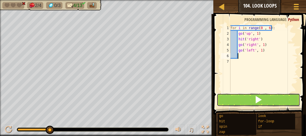
click at [229, 96] on button at bounding box center [257, 99] width 83 height 13
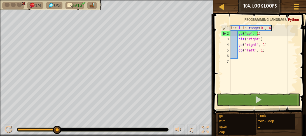
click at [279, 28] on div "for i in range ( 0 , 6 ) : go ( 'up' , 1 ) hit ( 'right' ) go ( 'right' , 1 ) g…" at bounding box center [263, 64] width 68 height 78
click at [261, 36] on div "for i in range ( 0 , 6 ) : go ( 'up' , 1 ) hit ( 'right' ) go ( 'right' , 1 ) g…" at bounding box center [263, 64] width 68 height 78
click at [258, 33] on div "for i in range ( 0 , 6 ) : go ( 'up' , 1 ) hit ( 'right' ) go ( 'right' , 1 ) g…" at bounding box center [263, 64] width 68 height 78
type textarea "go('up', 1)"
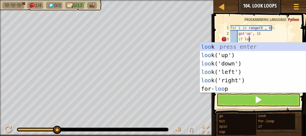
scroll to position [3, 1]
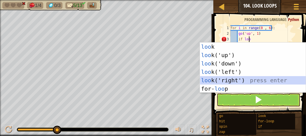
click at [212, 83] on div "loo k press enter loo k('up') press enter loo k('down') press enter loo k('left…" at bounding box center [253, 75] width 106 height 67
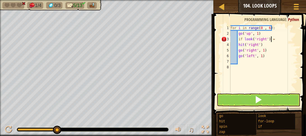
scroll to position [3, 3]
drag, startPoint x: 253, startPoint y: 45, endPoint x: 293, endPoint y: 29, distance: 43.4
click at [293, 29] on div "for i in range ( 0 , 6 ) : go ( 'up' , 1 ) if look ( 'right' ) == hit ( 'right'…" at bounding box center [263, 64] width 68 height 78
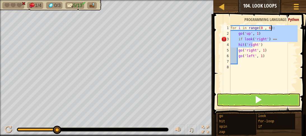
scroll to position [3, 3]
type textarea "for i in range(0 , 6): ht')"
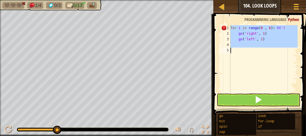
drag, startPoint x: 229, startPoint y: 26, endPoint x: 305, endPoint y: 51, distance: 79.8
click at [302, 51] on div "for i in range(0 , 6): ht') 1 2 3 4 5 for i in range ( 0 , 6 ) : ht ') go ( 'ri…" at bounding box center [258, 75] width 94 height 117
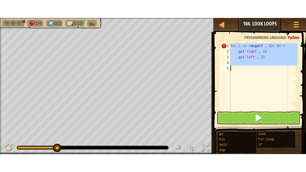
scroll to position [3, 0]
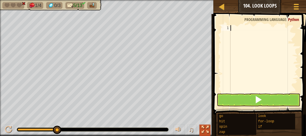
click at [202, 127] on div at bounding box center [204, 129] width 7 height 7
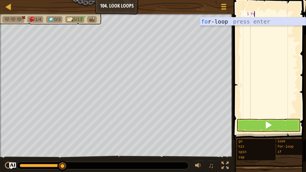
click at [203, 23] on div "fo r-loop press enter" at bounding box center [253, 29] width 106 height 25
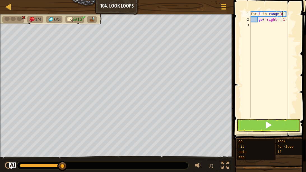
scroll to position [3, 3]
type textarea "for i in range(0 , 5):"
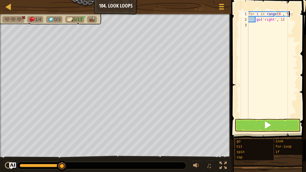
click at [290, 16] on div "for i in range ( 0 , 5 ) : go ( 'right' , 1 )" at bounding box center [272, 69] width 50 height 117
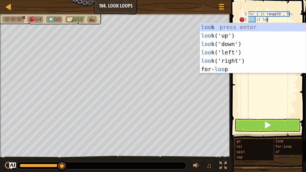
scroll to position [3, 1]
click at [252, 59] on div "loo k press enter loo k('up') press enter loo k('down') press enter loo k('left…" at bounding box center [253, 56] width 106 height 67
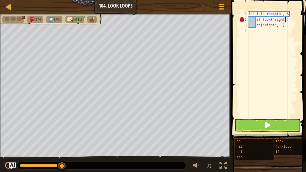
type textarea "if look('right'):"
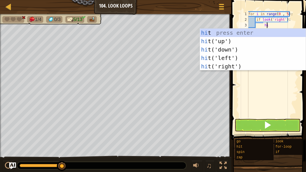
type textarea "hit"
click at [215, 66] on div "hit press enter hit ('up') press enter hit ('down') press enter hit ('left') pr…" at bounding box center [253, 58] width 106 height 59
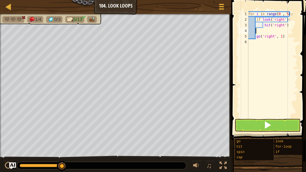
scroll to position [3, 0]
type textarea "hit('right')"
click at [245, 124] on button at bounding box center [267, 125] width 66 height 13
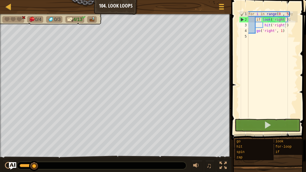
click at [11, 136] on img "Ask AI" at bounding box center [12, 165] width 7 height 7
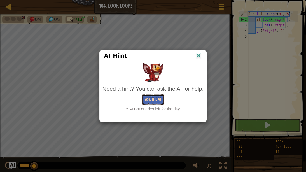
click at [156, 101] on button "Ask the AI" at bounding box center [153, 99] width 22 height 10
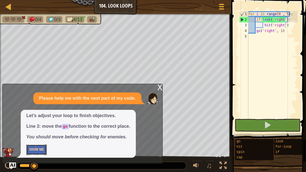
click at [41, 136] on button "Show Me" at bounding box center [36, 149] width 20 height 10
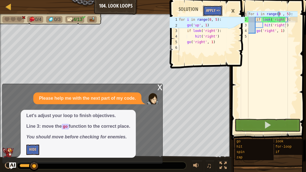
click at [216, 9] on button "Apply =>" at bounding box center [212, 11] width 19 height 10
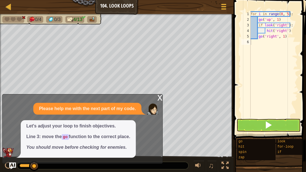
click at [159, 97] on div "x" at bounding box center [159, 97] width 5 height 6
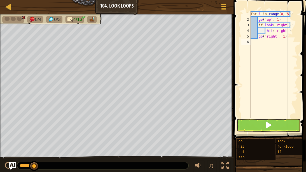
click at [13, 136] on img "Ask AI" at bounding box center [12, 165] width 7 height 7
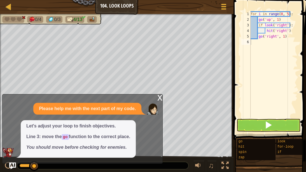
click at [158, 95] on div "x" at bounding box center [159, 97] width 5 height 6
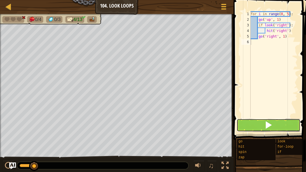
click at [247, 123] on button at bounding box center [268, 125] width 64 height 13
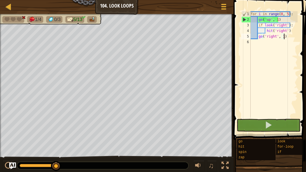
click at [284, 38] on div "for i in range ( 0 , 5 ) : go ( 'up' , 1 ) if look ( 'right' ) : hit ( 'right' …" at bounding box center [273, 69] width 48 height 117
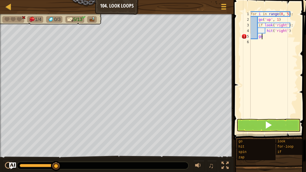
type textarea "g"
click at [279, 85] on div "for i in range ( 0 , 5 ) : go ( 'up' , 1 ) if look ( 'right' ) : hit ( 'right' …" at bounding box center [273, 69] width 48 height 117
type textarea "o"
type textarea "go r"
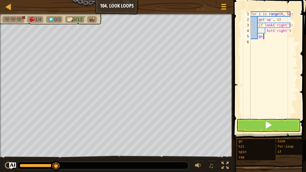
scroll to position [3, 1]
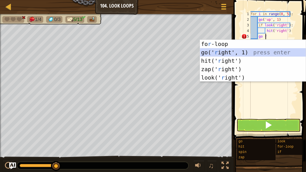
click at [246, 55] on div "fo r -loop press enter go(' r ight', 1) press enter hit(' r ight') press enter …" at bounding box center [253, 69] width 106 height 59
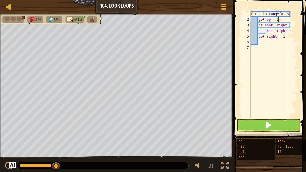
click at [282, 20] on div "for i in range ( 0 , 5 ) : go ( 'up' , 1 ) if look ( 'right' ) : hit ( 'right' …" at bounding box center [273, 69] width 48 height 117
type textarea "g"
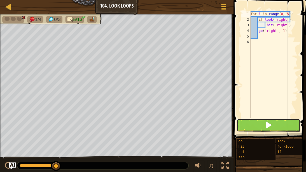
click at [254, 121] on button at bounding box center [268, 125] width 64 height 13
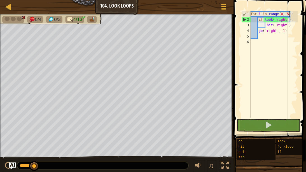
click at [258, 31] on div "for i in range ( 0 , 5 ) : if look ( 'right' ) : hit ( 'right' ) go ( 'right' ,…" at bounding box center [273, 69] width 48 height 117
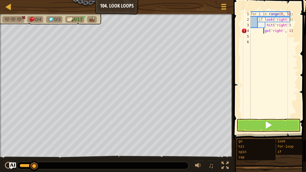
type textarea "go('right', 1)"
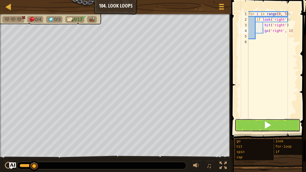
click at [245, 125] on button at bounding box center [267, 125] width 66 height 13
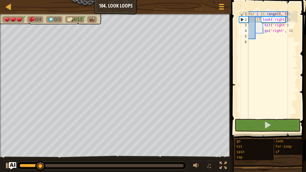
click at [12, 136] on img "Ask AI" at bounding box center [12, 165] width 7 height 7
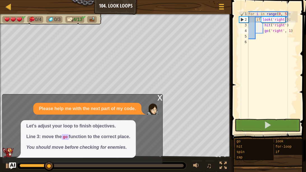
click at [68, 134] on p "Line 3: move the go function to the correct place." at bounding box center [78, 136] width 104 height 6
click at [13, 136] on img "Ask AI" at bounding box center [12, 165] width 7 height 7
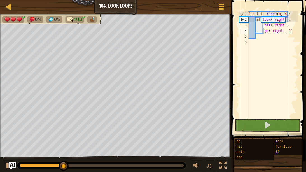
click at [13, 136] on img "Ask AI" at bounding box center [12, 165] width 7 height 7
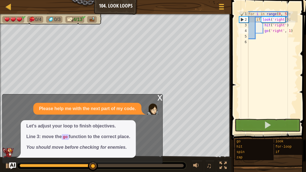
click at [160, 98] on div "x" at bounding box center [159, 97] width 5 height 6
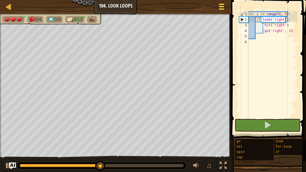
click at [221, 8] on div at bounding box center [222, 7] width 8 height 8
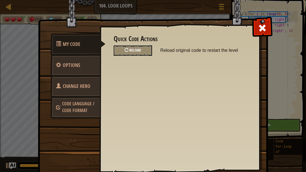
click at [132, 54] on div "Reload" at bounding box center [133, 50] width 38 height 10
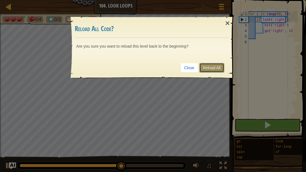
click at [211, 68] on link "Reload All" at bounding box center [211, 68] width 25 height 10
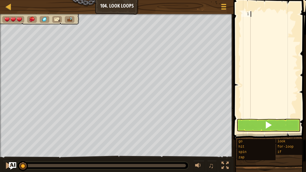
click at [12, 136] on img "Ask AI" at bounding box center [12, 165] width 7 height 7
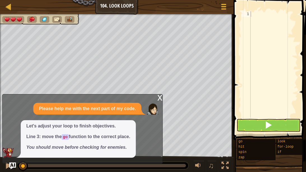
click at [65, 121] on div "Let's adjust your loop to finish objectives. Line 3: move the go function to th…" at bounding box center [78, 138] width 115 height 37
click at [63, 136] on code "go" at bounding box center [65, 137] width 7 height 6
click at [160, 98] on div "x" at bounding box center [159, 97] width 5 height 6
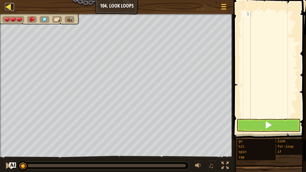
click at [11, 8] on div at bounding box center [8, 6] width 7 height 7
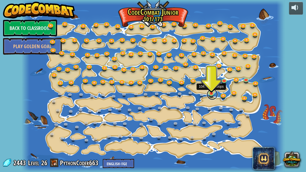
click at [211, 95] on link at bounding box center [211, 94] width 11 height 11
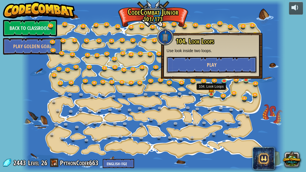
click at [199, 68] on button "Play" at bounding box center [211, 64] width 90 height 17
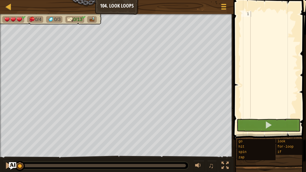
click at [13, 136] on img "Ask AI" at bounding box center [12, 165] width 7 height 7
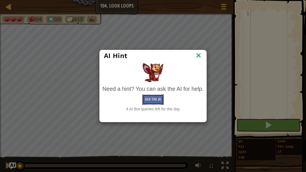
click at [151, 101] on button "Ask the AI" at bounding box center [153, 99] width 22 height 10
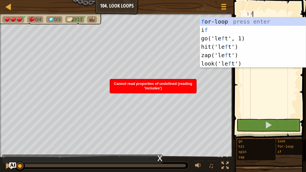
scroll to position [3, 0]
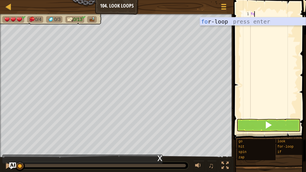
click at [205, 20] on div "fo r-loop press enter" at bounding box center [253, 29] width 106 height 25
type textarea "for i in range(3):"
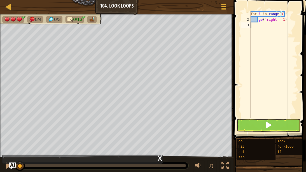
click at [288, 22] on div "for i in range ( 3 ) : go ( 'right' , 1 )" at bounding box center [273, 69] width 48 height 117
click at [286, 20] on div "for i in range ( 3 ) : go ( 'right' , 1 )" at bounding box center [273, 69] width 48 height 117
type textarea "g"
click at [12, 136] on img "Ask AI" at bounding box center [12, 165] width 7 height 7
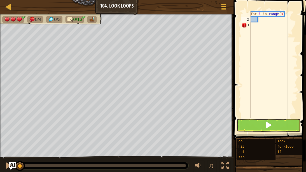
click at [13, 136] on img "Ask AI" at bounding box center [12, 165] width 7 height 7
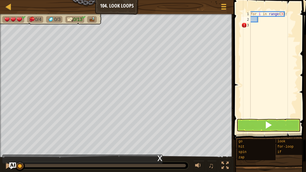
click at [108, 136] on div "x" at bounding box center [82, 158] width 160 height 9
click at [14, 136] on img "Ask AI" at bounding box center [12, 165] width 7 height 7
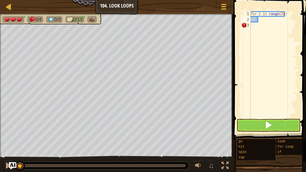
click at [14, 136] on img "Ask AI" at bounding box center [12, 165] width 7 height 7
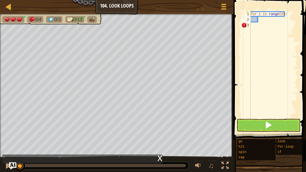
click at [14, 136] on img "Ask AI" at bounding box center [12, 165] width 7 height 7
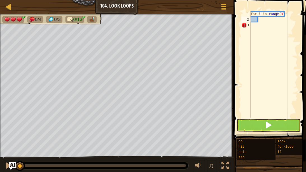
click at [12, 136] on img "Ask AI" at bounding box center [12, 165] width 7 height 7
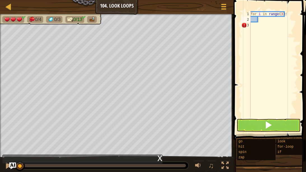
click at [159, 136] on div "x" at bounding box center [159, 158] width 5 height 6
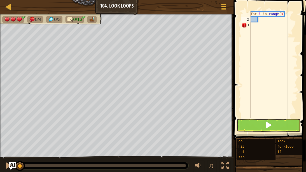
click at [13, 136] on img "Ask AI" at bounding box center [12, 165] width 7 height 7
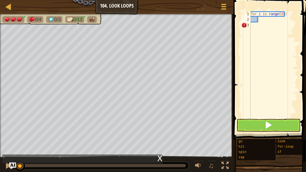
click at [19, 136] on div "x" at bounding box center [82, 158] width 160 height 9
click at [159, 136] on div "x" at bounding box center [159, 158] width 5 height 6
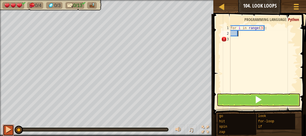
click at [5, 132] on div at bounding box center [8, 129] width 7 height 7
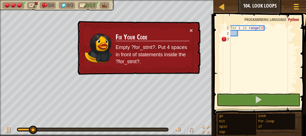
click at [193, 29] on div "× Fix Your Code Empty ?for_stmt?. Put 4 spaces in front of statements inside th…" at bounding box center [138, 48] width 124 height 54
click at [7, 130] on div at bounding box center [8, 129] width 7 height 7
drag, startPoint x: 41, startPoint y: 128, endPoint x: 0, endPoint y: 129, distance: 41.1
click at [0, 129] on div "♫" at bounding box center [106, 128] width 213 height 17
click at [191, 29] on button "×" at bounding box center [190, 30] width 3 height 6
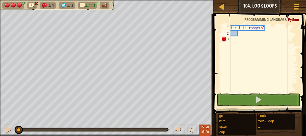
click at [206, 129] on div at bounding box center [204, 129] width 7 height 7
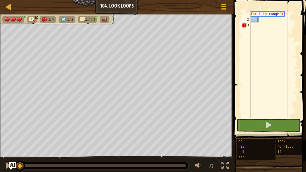
click at [13, 136] on img "Ask AI" at bounding box center [12, 165] width 7 height 7
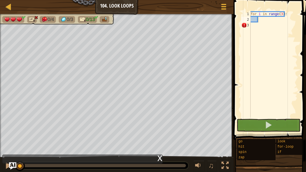
click at [13, 136] on img "Ask AI" at bounding box center [12, 165] width 7 height 7
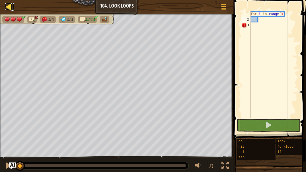
click at [9, 7] on div at bounding box center [8, 6] width 7 height 7
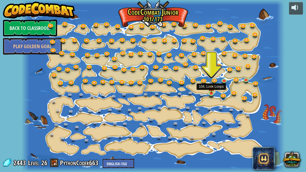
click at [211, 93] on img at bounding box center [211, 87] width 6 height 14
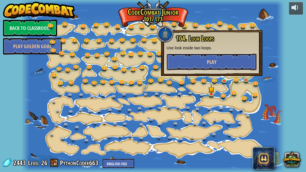
click at [188, 59] on button "Play" at bounding box center [211, 61] width 90 height 17
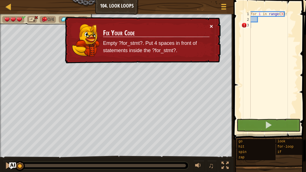
click at [209, 25] on button "×" at bounding box center [210, 26] width 3 height 6
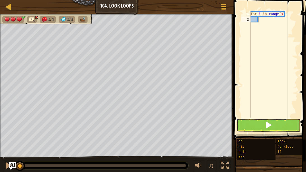
click at [11, 136] on img "Ask AI" at bounding box center [12, 165] width 7 height 7
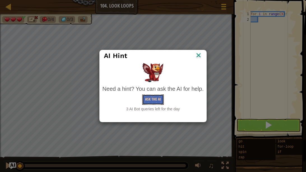
click at [148, 100] on button "Ask the AI" at bounding box center [153, 99] width 22 height 10
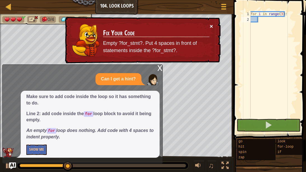
click at [211, 26] on button "×" at bounding box center [210, 26] width 3 height 6
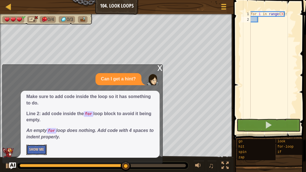
click at [29, 136] on button "Show Me" at bounding box center [36, 149] width 20 height 10
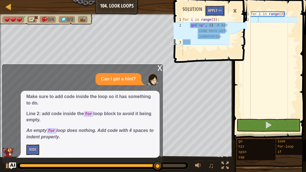
click at [210, 10] on button "Apply =>" at bounding box center [214, 11] width 19 height 10
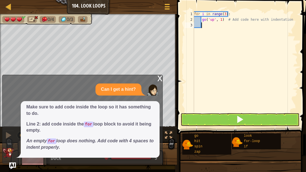
drag, startPoint x: 282, startPoint y: 25, endPoint x: 224, endPoint y: 30, distance: 57.8
click at [224, 30] on div "for i in range ( 3 ) : go ( 'up' , 1 ) # Add code here with indentation" at bounding box center [245, 67] width 105 height 112
click at [203, 22] on div "for i in range ( 3 ) : go ( 'up' , 1 ) # Add code here with indentation" at bounding box center [245, 67] width 105 height 112
drag, startPoint x: 297, startPoint y: 21, endPoint x: 253, endPoint y: 21, distance: 44.7
click at [253, 21] on div "go('up', 1) # Add code here with indentation 1 2 3 for i in range ( 3 ) : go ( …" at bounding box center [240, 78] width 131 height 150
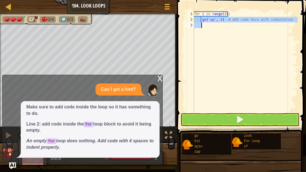
drag, startPoint x: 201, startPoint y: 19, endPoint x: 297, endPoint y: 24, distance: 96.0
click at [296, 26] on div "for i in range ( 3 ) : go ( 'up' , 1 ) # Add code here with indentation" at bounding box center [245, 67] width 105 height 112
type textarea "go('up', 1) # Add code here with indentation"
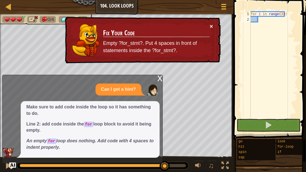
click at [210, 24] on button "×" at bounding box center [210, 26] width 3 height 6
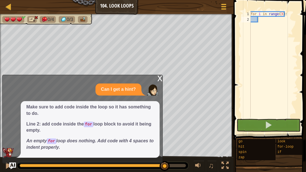
click at [161, 77] on div "x" at bounding box center [159, 78] width 5 height 6
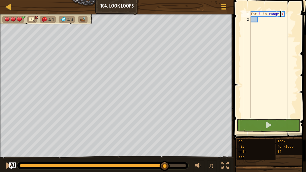
click at [280, 15] on div "for i in range ( 3 ) :" at bounding box center [273, 69] width 48 height 117
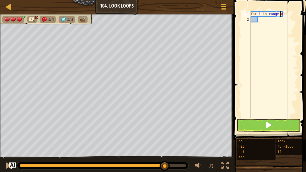
scroll to position [3, 2]
type textarea "for i in range(0 , 6):"
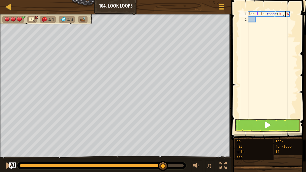
click at [274, 19] on div "for i in range ( 0 , 6 ) :" at bounding box center [272, 69] width 50 height 117
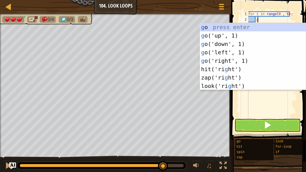
type textarea "go"
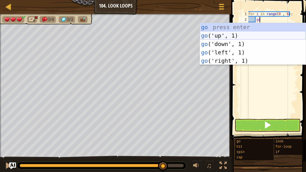
click at [235, 33] on div "go press enter go ('up', 1) press enter go ('down', 1) press enter go ('left', …" at bounding box center [253, 52] width 106 height 59
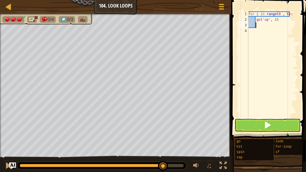
scroll to position [3, 0]
click at [8, 6] on div at bounding box center [8, 6] width 7 height 7
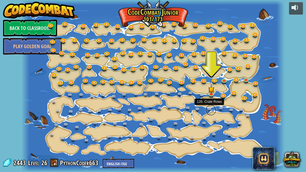
click at [208, 110] on link at bounding box center [210, 109] width 11 height 11
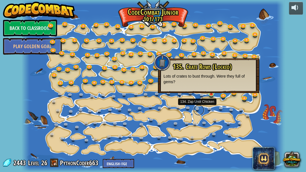
click at [196, 109] on link at bounding box center [198, 109] width 11 height 11
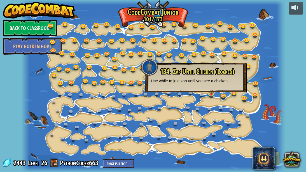
click at [238, 65] on div "134. Zap Until Chicken (Locked) Use while to just zap until you see a chicken." at bounding box center [195, 77] width 101 height 29
click at [210, 94] on link at bounding box center [211, 94] width 11 height 11
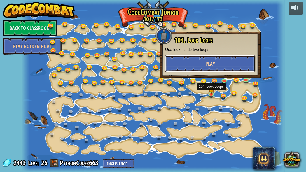
click at [199, 68] on button "Play" at bounding box center [210, 63] width 90 height 17
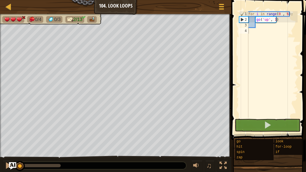
click at [14, 136] on img "Ask AI" at bounding box center [12, 165] width 7 height 7
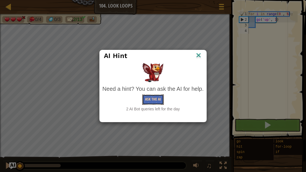
click at [151, 100] on button "Ask the AI" at bounding box center [153, 99] width 22 height 10
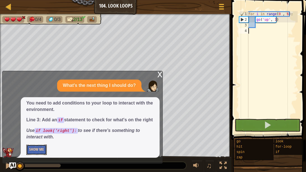
click at [41, 136] on button "Show Me" at bounding box center [36, 149] width 20 height 10
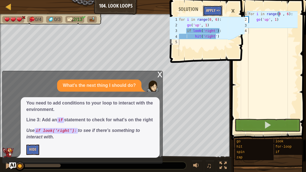
click at [212, 12] on button "Apply =>" at bounding box center [212, 11] width 19 height 10
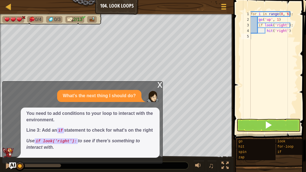
click at [252, 101] on div "for i in range ( 0 , 6 ) : go ( 'up' , 1 ) if look ( 'right' ) : hit ( 'right' )" at bounding box center [273, 69] width 48 height 117
click at [252, 126] on button at bounding box center [268, 125] width 64 height 13
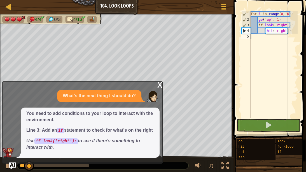
click at [159, 81] on div "x" at bounding box center [159, 84] width 5 height 6
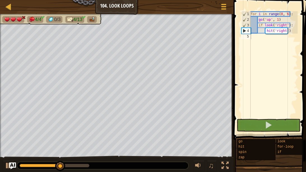
click at [286, 14] on div "for i in range ( 0 , 6 ) : go ( 'up' , 1 ) if look ( 'right' ) : hit ( 'right' )" at bounding box center [273, 69] width 48 height 117
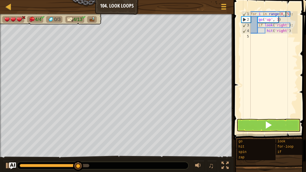
scroll to position [3, 3]
click at [238, 117] on span at bounding box center [270, 62] width 77 height 156
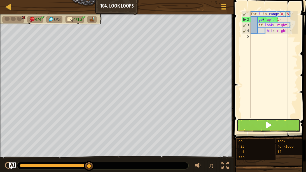
click at [241, 122] on button at bounding box center [268, 125] width 64 height 13
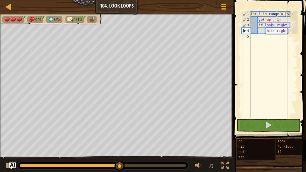
click at [289, 32] on div "for i in range ( 0 , 5 ) : go ( 'up' , 1 ) if look ( 'right' ) : hit ( 'right' )" at bounding box center [273, 69] width 48 height 117
type textarea "hit('right')"
click at [7, 8] on div at bounding box center [8, 6] width 7 height 7
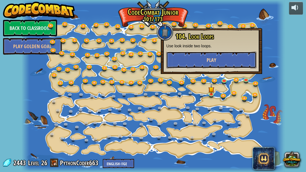
click at [199, 56] on button "Play" at bounding box center [211, 59] width 90 height 17
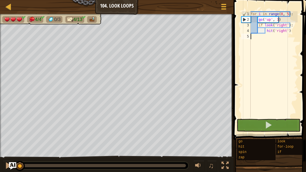
click at [13, 165] on img "Ask AI" at bounding box center [12, 165] width 7 height 7
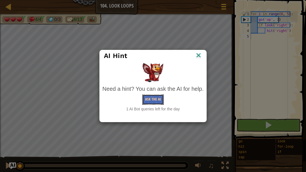
click at [159, 99] on button "Ask the AI" at bounding box center [153, 99] width 22 height 10
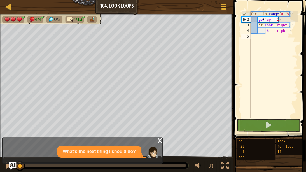
click at [12, 165] on img "Ask AI" at bounding box center [12, 165] width 7 height 7
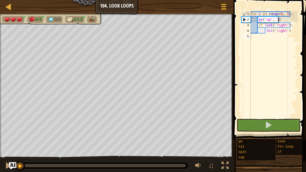
click at [12, 165] on img "Ask AI" at bounding box center [12, 165] width 7 height 7
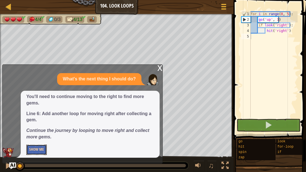
click at [42, 145] on button "Show Me" at bounding box center [36, 149] width 20 height 10
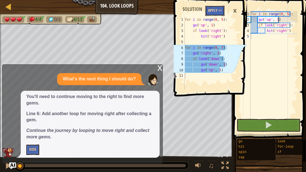
click at [211, 9] on button "Apply =>" at bounding box center [214, 11] width 19 height 10
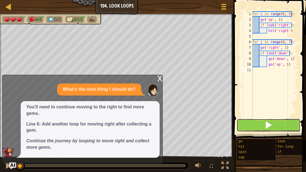
click at [263, 121] on button at bounding box center [268, 125] width 64 height 13
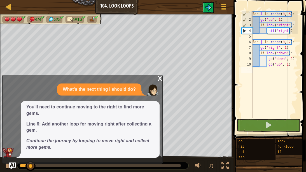
click at [160, 79] on div "x" at bounding box center [159, 78] width 5 height 6
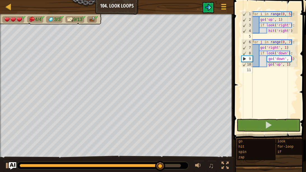
click at [13, 164] on img "Ask AI" at bounding box center [12, 165] width 7 height 7
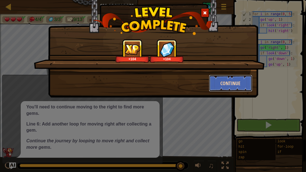
click at [228, 84] on button "Continue" at bounding box center [230, 83] width 43 height 17
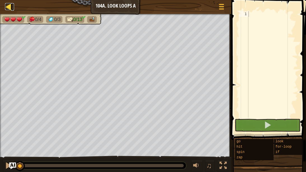
click at [6, 8] on div at bounding box center [8, 6] width 7 height 7
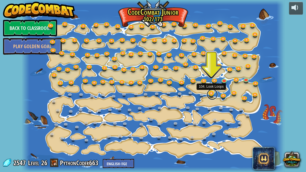
click at [212, 92] on link at bounding box center [211, 94] width 11 height 11
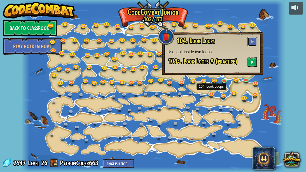
click at [253, 51] on div "104. Look Loops Use look inside two loops. 104a. Look Loops A (practice)" at bounding box center [212, 52] width 90 height 30
click at [254, 41] on button at bounding box center [252, 41] width 10 height 9
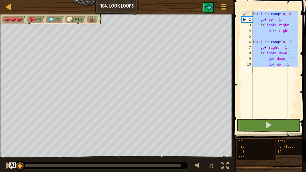
drag, startPoint x: 251, startPoint y: 14, endPoint x: 305, endPoint y: 85, distance: 89.4
click at [305, 85] on div "1 2 3 4 5 6 7 8 9 10 11 for i in range ( 0 , 5 ) : go ( 'up' , 1 ) if look ( 'r…" at bounding box center [269, 81] width 74 height 156
type textarea "go('up', 1)"
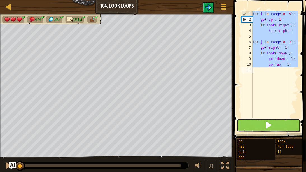
click at [278, 122] on button at bounding box center [268, 125] width 64 height 13
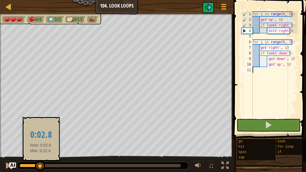
click at [251, 0] on body "Map Junior 104. Look Loops Game Menu 1 הההההההההההההההההההההההההההההההההההההההה…" at bounding box center [153, 0] width 306 height 0
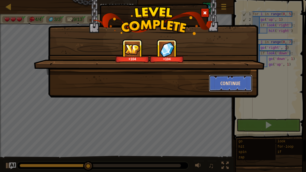
click at [249, 78] on button "Continue" at bounding box center [230, 83] width 43 height 17
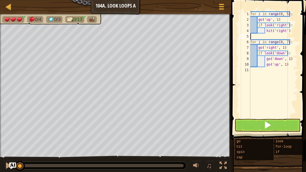
click at [254, 36] on div "for i in range ( 0 , 5 ) : go ( 'up' , 1 ) if look ( 'right' ) : hit ( 'right' …" at bounding box center [273, 69] width 49 height 117
type textarea "hit('right')"
click at [257, 82] on div "for i in range ( 0 , 5 ) : go ( 'up' , 1 ) if look ( 'right' ) : hit ( 'right' …" at bounding box center [273, 69] width 49 height 117
click at [267, 20] on div "for i in range ( 0 , 5 ) : go ( 'up' , 1 ) if look ( 'right' ) : hit ( 'right' …" at bounding box center [273, 69] width 49 height 117
click at [268, 19] on div "for i in range ( 0 , 5 ) : go ( 'up' , 1 ) if look ( 'right' ) : hit ( 'right' …" at bounding box center [273, 69] width 49 height 117
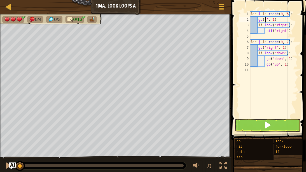
scroll to position [3, 1]
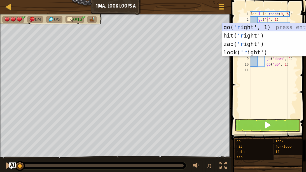
click at [246, 27] on div "go( 'r ight', 1) press enter hit( 'r ight') press enter zap( 'r ight') press en…" at bounding box center [275, 48] width 106 height 50
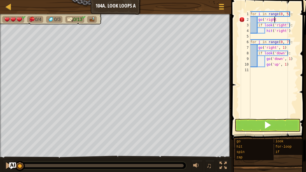
click at [282, 26] on div "for i in range ( 0 , 5 ) : go ( 'right if look ( 'right' ) : hit ( 'right' ) fo…" at bounding box center [273, 69] width 49 height 117
click at [275, 19] on div "for i in range ( 0 , 5 ) : go ( 'right if look ( 'right' ) : hit ( 'right' ) fo…" at bounding box center [273, 69] width 49 height 117
click at [283, 25] on div "for i in range ( 0 , 5 ) : go ( 'right' ) if look ( 'right' ) : hit ( 'right' )…" at bounding box center [273, 69] width 49 height 117
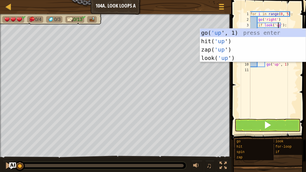
scroll to position [3, 2]
click at [286, 26] on div "for i in range ( 0 , 5 ) : go ( 'right' ) if look ( 'up' ) : hit ( 'right' ) fo…" at bounding box center [273, 69] width 49 height 117
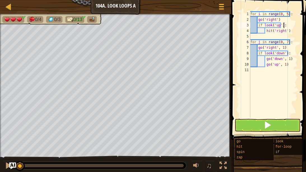
click at [289, 30] on div "for i in range ( 0 , 5 ) : go ( 'right' ) if look ( 'up' ) : hit ( 'right' ) fo…" at bounding box center [273, 69] width 49 height 117
click at [284, 31] on div "for i in range ( 0 , 5 ) : go ( 'right' ) if look ( 'up' ) : hit ( 'right' ) fo…" at bounding box center [273, 69] width 49 height 117
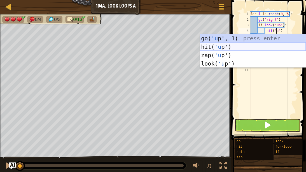
type textarea "hit('up')"
click at [265, 85] on div "for i in range ( 0 , 5 ) : go ( 'right' ) if look ( 'up' ) : hit ( 'up' ) for j…" at bounding box center [273, 69] width 49 height 117
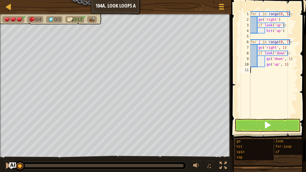
scroll to position [3, 0]
click at [246, 125] on button at bounding box center [267, 125] width 66 height 13
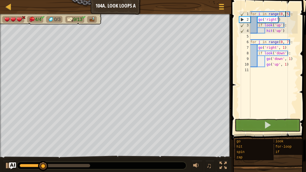
click at [285, 15] on div "for i in range ( 0 , 5 ) : go ( 'right' ) if look ( 'up' ) : hit ( 'up' ) for j…" at bounding box center [273, 69] width 49 height 117
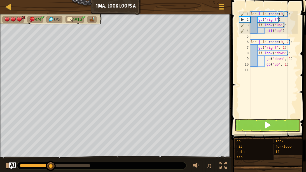
scroll to position [3, 3]
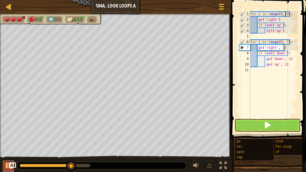
click at [4, 166] on button at bounding box center [8, 165] width 11 height 11
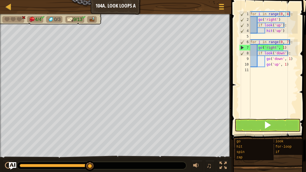
click at [12, 167] on img "Ask AI" at bounding box center [12, 165] width 7 height 7
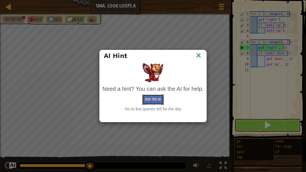
click at [158, 98] on button "Ask the AI" at bounding box center [153, 99] width 22 height 10
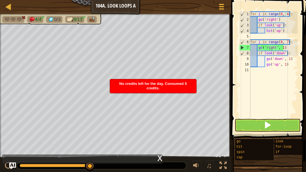
click at [298, 92] on span at bounding box center [268, 62] width 79 height 156
click at [192, 85] on div "No credits left for the day. Consumed 5 credits." at bounding box center [153, 86] width 86 height 14
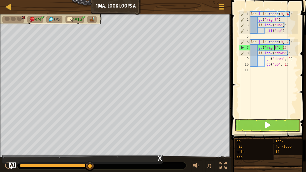
click at [274, 49] on div "for i in range ( 0 , 4 ) : go ( 'right' ) if look ( 'up' ) : hit ( 'up' ) for j…" at bounding box center [273, 69] width 49 height 117
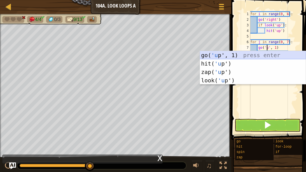
type textarea "go('up', 1)"
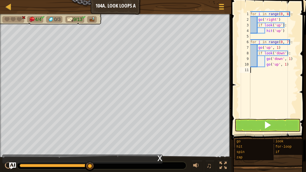
click at [266, 97] on div "for i in range ( 0 , 4 ) : go ( 'right' ) if look ( 'up' ) : hit ( 'up' ) for j…" at bounding box center [273, 69] width 49 height 117
click at [282, 55] on div "for i in range ( 0 , 4 ) : go ( 'right' ) if look ( 'up' ) : hit ( 'up' ) for j…" at bounding box center [273, 69] width 49 height 117
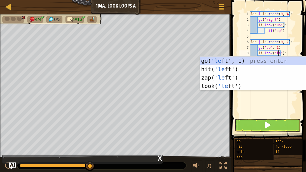
scroll to position [3, 2]
type textarea "if look('left'):"
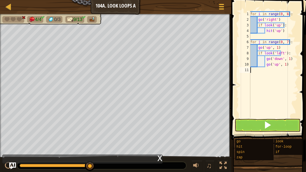
click at [260, 106] on div "for i in range ( 0 , 4 ) : go ( 'right' ) if look ( 'up' ) : hit ( 'up' ) for j…" at bounding box center [273, 69] width 49 height 117
click at [279, 60] on div "for i in range ( 0 , 4 ) : go ( 'right' ) if look ( 'up' ) : hit ( 'up' ) for j…" at bounding box center [273, 69] width 49 height 117
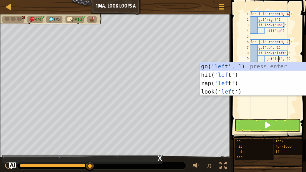
type textarea "go('left', 1)"
click at [265, 103] on div "for i in range ( 0 , 4 ) : go ( 'right' ) if look ( 'up' ) : hit ( 'up' ) for j…" at bounding box center [273, 69] width 49 height 117
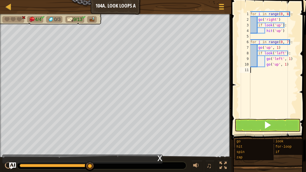
click at [275, 65] on div "for i in range ( 0 , 4 ) : go ( 'right' ) if look ( 'up' ) : hit ( 'up' ) for j…" at bounding box center [273, 69] width 49 height 117
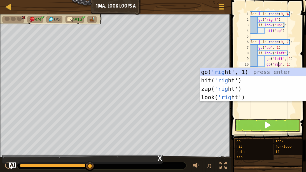
type textarea "go('right', 1)"
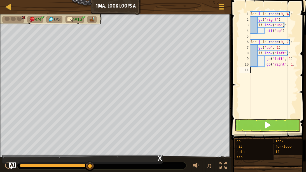
click at [261, 115] on div "for i in range ( 0 , 4 ) : go ( 'right' ) if look ( 'up' ) : hit ( 'up' ) for j…" at bounding box center [273, 69] width 49 height 117
click at [255, 125] on button at bounding box center [267, 125] width 66 height 13
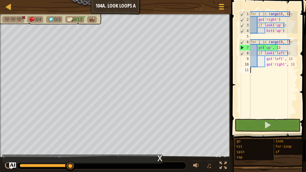
click at [285, 14] on div "for i in range ( 0 , 4 ) : go ( 'right' ) if look ( 'up' ) : hit ( 'up' ) for j…" at bounding box center [273, 69] width 49 height 117
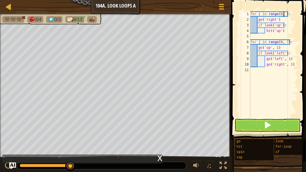
type textarea "for i in range(0, 5):"
click at [251, 115] on div "for i in range ( 0 , 5 ) : go ( 'right' ) if look ( 'up' ) : hit ( 'up' ) for j…" at bounding box center [273, 69] width 49 height 117
click at [248, 122] on button at bounding box center [267, 125] width 66 height 13
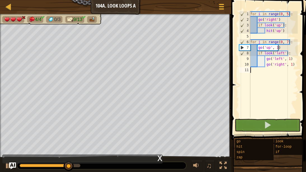
click at [285, 16] on div "for i in range ( 0 , 5 ) : go ( 'right' ) if look ( 'up' ) : hit ( 'up' ) for j…" at bounding box center [273, 69] width 49 height 117
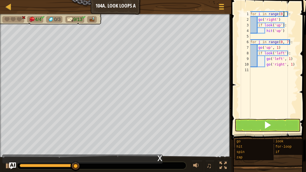
scroll to position [3, 3]
type textarea "for i in range(0, 7):"
click at [248, 119] on button at bounding box center [267, 125] width 66 height 13
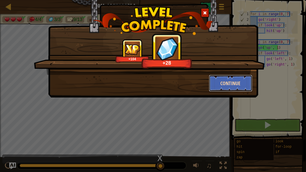
click at [246, 84] on button "Continue" at bounding box center [230, 83] width 43 height 17
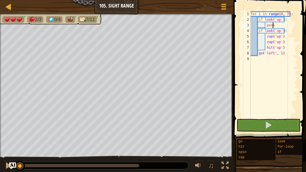
click at [278, 25] on div "for i in range ( 0 , 7 ) : if look ( 'up' ) : pass if look ( 'up' ) : zap ( 'up…" at bounding box center [273, 69] width 48 height 117
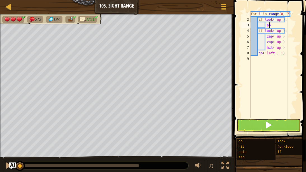
type textarea "p"
type textarea "g"
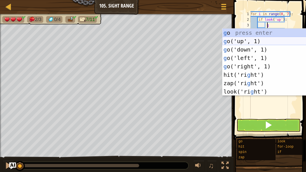
click at [261, 43] on div "g o press enter g o('up', 1) press enter g o('down', 1) press enter g o('left',…" at bounding box center [275, 71] width 106 height 84
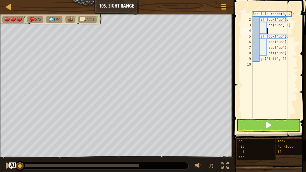
type textarea "g"
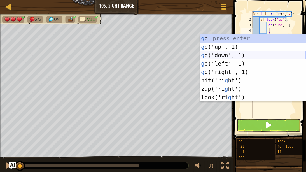
click at [212, 56] on div "g o press enter g o('up', 1) press enter g o('down', 1) press enter g o('left',…" at bounding box center [253, 76] width 106 height 84
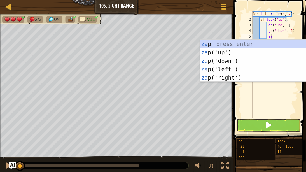
type textarea "za"
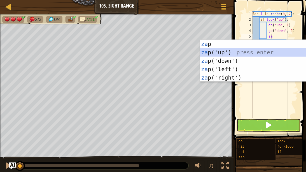
click at [271, 52] on div "za p press enter za p('up') press enter za p('down') press enter za p('left') p…" at bounding box center [253, 69] width 106 height 59
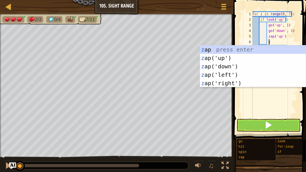
type textarea "za"
click at [275, 58] on div "za p press enter za p('up') press enter za p('down') press enter za p('left') p…" at bounding box center [253, 74] width 106 height 59
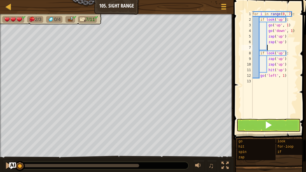
scroll to position [3, 1]
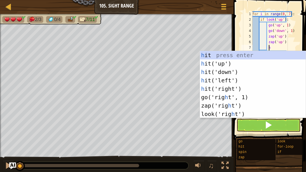
type textarea "hi"
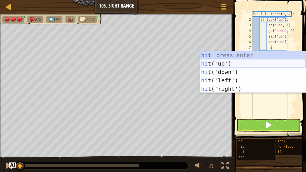
click at [281, 66] on div "hi t press enter hi t('up') press enter hi t('down') press enter hi t('left') p…" at bounding box center [253, 80] width 106 height 59
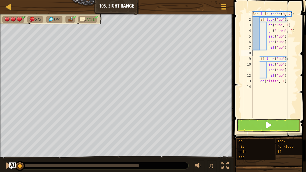
scroll to position [3, 0]
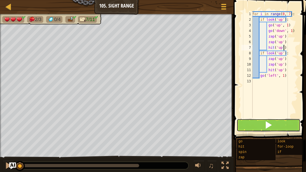
click at [264, 125] on span at bounding box center [268, 125] width 8 height 8
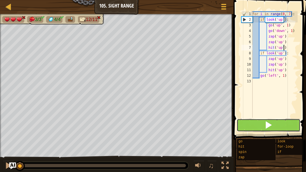
click at [258, 125] on button at bounding box center [268, 125] width 64 height 13
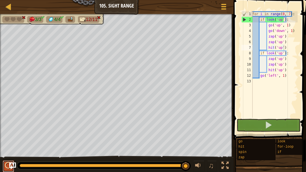
click at [6, 165] on div at bounding box center [8, 165] width 7 height 7
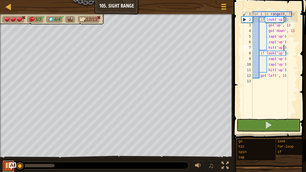
click at [6, 165] on div at bounding box center [8, 165] width 7 height 7
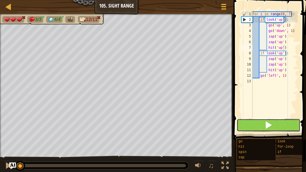
click at [278, 123] on button at bounding box center [268, 125] width 64 height 13
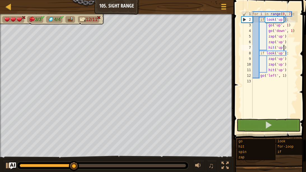
click at [291, 22] on div "for i in range ( 0 , 7 ) : if look ( 'up' ) : go ( 'up' , 1 ) go ( 'down' , 1 )…" at bounding box center [274, 69] width 46 height 117
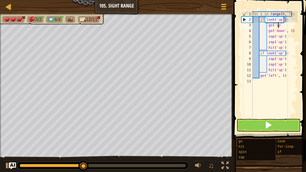
type textarea "g"
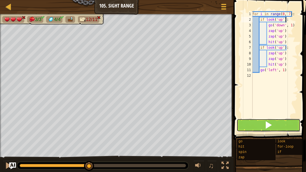
click at [258, 119] on button at bounding box center [268, 125] width 64 height 13
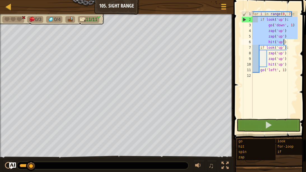
drag, startPoint x: 258, startPoint y: 20, endPoint x: 297, endPoint y: 43, distance: 45.5
click at [297, 43] on div "for i in range ( 0 , 7 ) : if look ( 'up' ) : go ( 'down' , 1 ) zap ( 'up' ) za…" at bounding box center [274, 69] width 46 height 117
type textarea "zap('up') hit('up')"
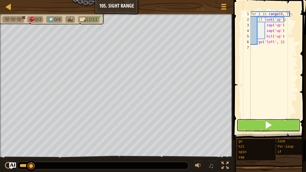
click at [250, 122] on button at bounding box center [268, 125] width 64 height 13
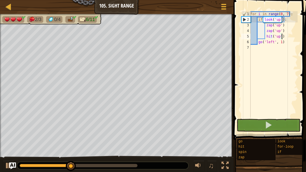
click at [281, 36] on div "for i in range ( 0 , 7 ) : if look ( 'up' ) : zap ( 'up' ) zap ( 'up' ) hit ( '…" at bounding box center [273, 69] width 48 height 117
type textarea "hit('up')"
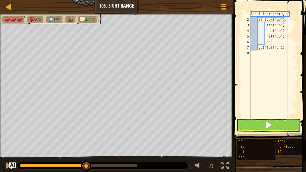
scroll to position [3, 1]
type textarea "go up"
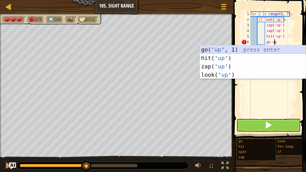
click at [216, 49] on div "go(' up ', 1) press enter hit(' up ') press enter zap(' up ') press enter look(…" at bounding box center [253, 70] width 106 height 50
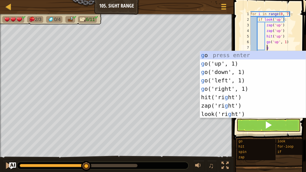
type textarea "go"
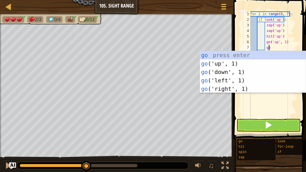
scroll to position [3, 1]
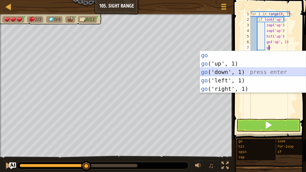
click at [235, 73] on div "go press enter go ('up', 1) press enter go ('down', 1) press enter go ('left', …" at bounding box center [253, 80] width 106 height 59
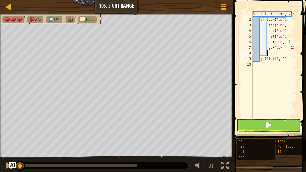
drag, startPoint x: 87, startPoint y: 162, endPoint x: 0, endPoint y: 160, distance: 87.0
click at [0, 160] on div "♫" at bounding box center [116, 163] width 233 height 17
click at [6, 168] on div at bounding box center [8, 165] width 7 height 7
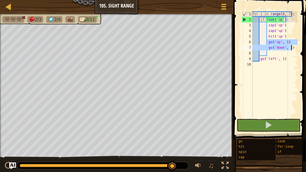
drag, startPoint x: 266, startPoint y: 44, endPoint x: 293, endPoint y: 47, distance: 26.5
click at [293, 47] on div "for i in range ( 0 , 7 ) : if look ( 'up' ) : zap ( 'up' ) zap ( 'up' ) hit ( '…" at bounding box center [274, 69] width 46 height 117
type textarea "go('up', 1) go('down', 1)"
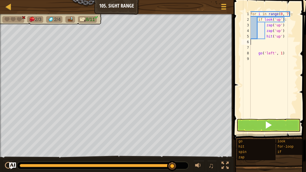
scroll to position [3, 0]
type textarea "hit('up')"
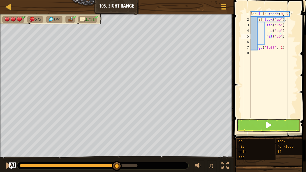
click at [272, 44] on div "for i in range ( 0 , 7 ) : if look ( 'up' ) : zap ( 'up' ) zap ( 'up' ) hit ( '…" at bounding box center [273, 69] width 48 height 117
click at [285, 21] on div "for i in range ( 0 , 7 ) : if look ( 'up' ) : zap ( 'up' ) zap ( 'up' ) hit ( '…" at bounding box center [273, 69] width 48 height 117
type textarea "if look('up'):"
paste textarea "go('down', 1)"
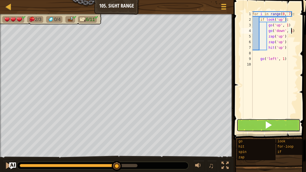
click at [250, 126] on button at bounding box center [268, 125] width 64 height 13
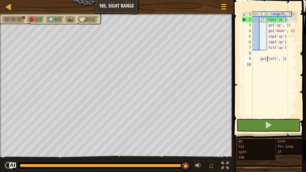
click at [266, 58] on div "for i in range ( 0 , 7 ) : if look ( 'up' ) : go ( 'up' , 1 ) go ( 'down' , 1 )…" at bounding box center [274, 69] width 46 height 117
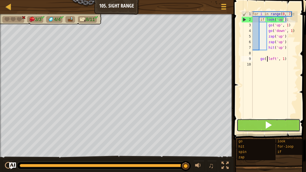
click at [247, 130] on button at bounding box center [268, 125] width 64 height 13
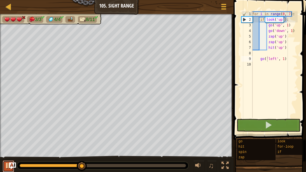
click at [6, 168] on div at bounding box center [8, 165] width 7 height 7
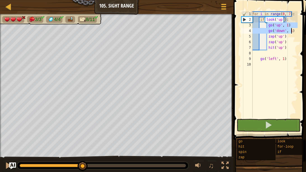
drag, startPoint x: 266, startPoint y: 26, endPoint x: 297, endPoint y: 31, distance: 31.8
click at [297, 31] on div "go('left', 1) 1 2 3 4 5 6 7 8 9 10 for i in range ( 0 , 7 ) : if look ( 'up' ) …" at bounding box center [269, 81] width 74 height 156
type textarea "go('up', 1) go('down', 1)"
click at [262, 55] on div "for i in range ( 0 , 7 ) : if look ( 'up' ) : go ( 'up' , 1 ) go ( 'down' , 1 )…" at bounding box center [274, 69] width 46 height 117
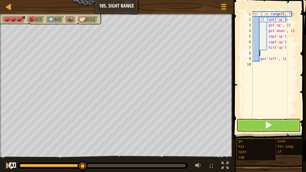
paste textarea "go('down', 1)"
click at [267, 60] on div "for i in range ( 0 , 7 ) : if look ( 'up' ) : go ( 'up' , 1 ) go ( 'down' , 1 )…" at bounding box center [274, 69] width 46 height 117
click at [3, 166] on button at bounding box center [8, 165] width 11 height 11
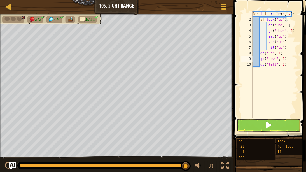
click at [13, 167] on img "Ask AI" at bounding box center [12, 165] width 7 height 7
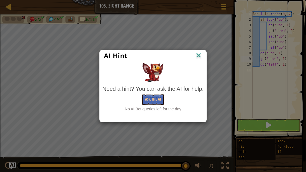
click at [155, 105] on div "Need a hint? You can ask the AI for help. Ask the AI No AI Bot queries left for…" at bounding box center [152, 98] width 101 height 27
click at [152, 101] on button "Ask the AI" at bounding box center [153, 99] width 22 height 10
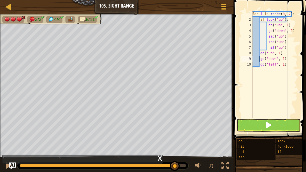
click at [175, 166] on div at bounding box center [97, 165] width 155 height 3
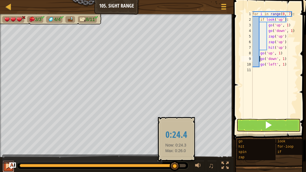
drag, startPoint x: 176, startPoint y: 167, endPoint x: 6, endPoint y: 166, distance: 169.4
click at [6, 166] on div at bounding box center [8, 165] width 7 height 7
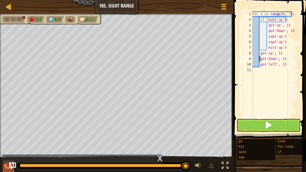
click at [6, 167] on div at bounding box center [8, 165] width 7 height 7
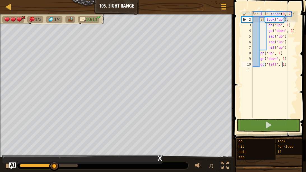
click at [280, 65] on div "for i in range ( 0 , 7 ) : if look ( 'up' ) : go ( 'up' , 1 ) go ( 'down' , 1 )…" at bounding box center [274, 69] width 46 height 117
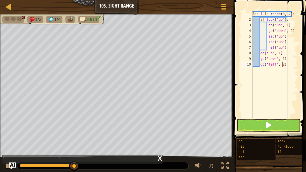
scroll to position [3, 2]
click at [257, 117] on span at bounding box center [270, 62] width 77 height 156
click at [252, 124] on button at bounding box center [268, 125] width 64 height 13
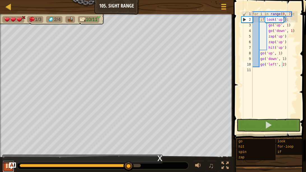
click at [6, 164] on div at bounding box center [8, 165] width 7 height 7
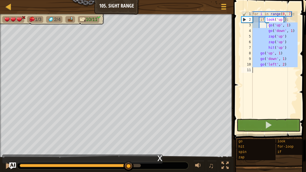
drag, startPoint x: 269, startPoint y: 27, endPoint x: 292, endPoint y: 67, distance: 45.7
click at [292, 67] on div "for i in range ( 0 , 7 ) : if look ( 'up' ) : go ( 'up' , 1 ) go ( 'down' , 1 )…" at bounding box center [274, 69] width 46 height 117
type textarea "g"
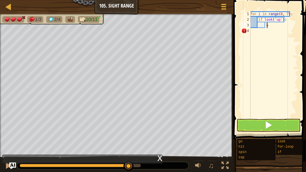
scroll to position [3, 1]
type textarea "="
click at [281, 22] on div "for i in range ( 0 , 7 ) : if look ( 'up' ) :" at bounding box center [273, 69] width 48 height 117
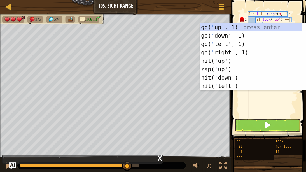
scroll to position [3, 3]
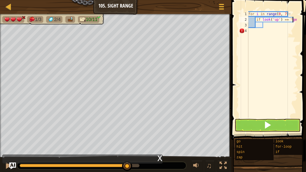
type textarea "if look('up') == 'gem':"
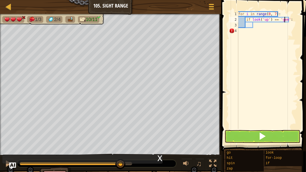
click at [254, 25] on div "for i in range ( 0 , 7 ) : if look ( 'up' ) == 'gem' :" at bounding box center [267, 75] width 60 height 129
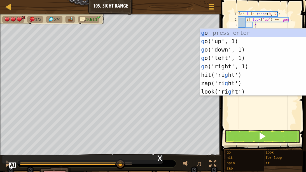
type textarea "go"
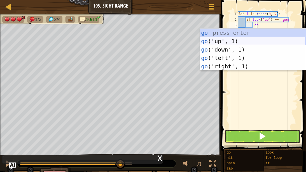
click at [219, 42] on div "go press enter go ('up', 1) press enter go ('down', 1) press enter go ('left', …" at bounding box center [253, 58] width 106 height 59
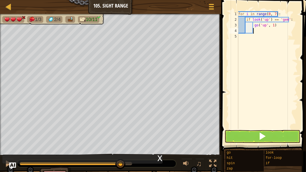
scroll to position [3, 1]
type textarea "g"
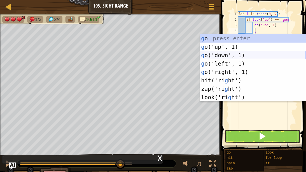
click at [255, 55] on div "g o press enter g o('up', 1) press enter g o('down', 1) press enter g o('left',…" at bounding box center [253, 76] width 106 height 84
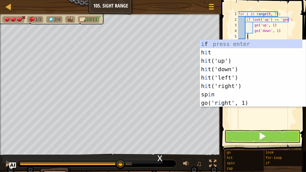
scroll to position [3, 0]
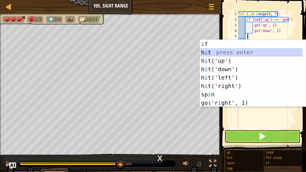
click at [207, 48] on div "i f press enter h i t press enter h i t('up') press enter h i t('down') press e…" at bounding box center [251, 82] width 102 height 84
type textarea "hit('up')"
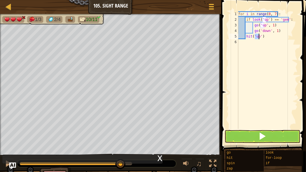
click at [273, 41] on div "for i in range ( 0 , 7 ) : if look ( 'up' ) == 'gem' : go ( 'up' , 1 ) go ( 'do…" at bounding box center [267, 75] width 60 height 129
click at [273, 38] on div "for i in range ( 0 , 7 ) : if look ( 'up' ) == 'gem' : go ( 'up' , 1 ) go ( 'do…" at bounding box center [267, 75] width 60 height 129
type textarea "h"
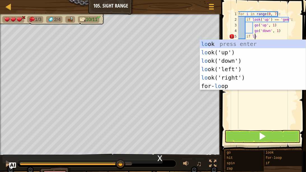
scroll to position [3, 1]
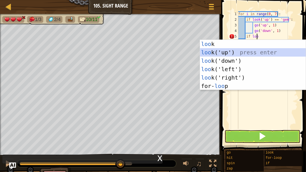
click at [219, 53] on div "loo k press enter loo k('up') press enter loo k('down') press enter loo k('left…" at bounding box center [253, 73] width 106 height 67
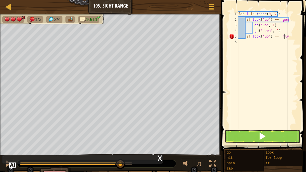
scroll to position [3, 3]
click at [289, 37] on div "for i in range ( 0 , 7 ) : if look ( 'up' ) == 'gem' : go ( 'up' , 1 ) go ( 'do…" at bounding box center [267, 75] width 60 height 129
type textarea "if look('up') == 'fly':"
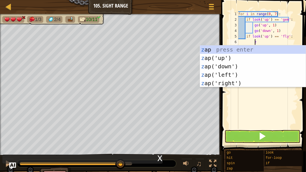
type textarea "za"
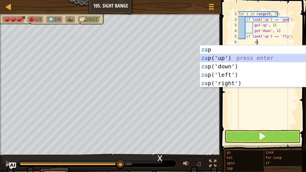
click at [248, 56] on div "za p press enter za p('up') press enter za p('down') press enter za p('left') p…" at bounding box center [253, 74] width 106 height 59
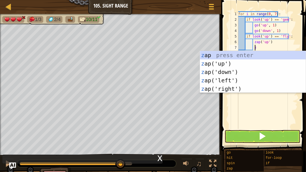
type textarea "za"
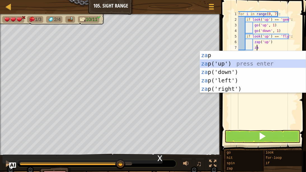
click at [249, 63] on div "za p press enter za p('up') press enter za p('down') press enter za p('left') p…" at bounding box center [253, 80] width 106 height 59
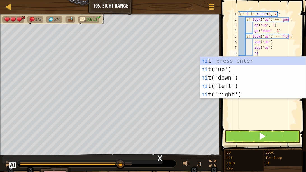
type textarea "hit"
click at [235, 69] on div "hit press enter hit ('up') press enter hit ('down') press enter hit ('left') pr…" at bounding box center [253, 85] width 106 height 59
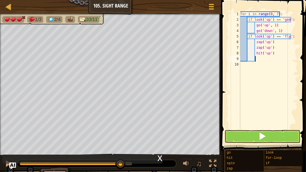
scroll to position [3, 1]
type textarea "g"
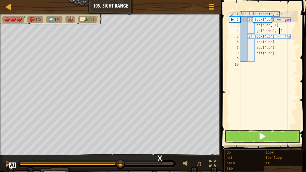
click at [281, 31] on div "for i in range ( 0 , 7 ) : if look ( 'up' ) == 'gem' : go ( 'up' , 1 ) go ( 'do…" at bounding box center [268, 75] width 59 height 129
type textarea "go('down', 1)"
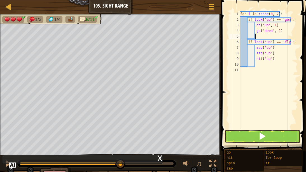
type textarea "g"
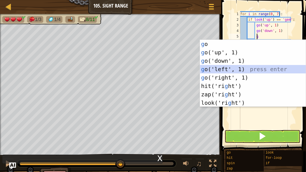
click at [232, 70] on div "g o press enter g o('up', 1) press enter g o('down', 1) press enter g o('left',…" at bounding box center [253, 82] width 106 height 84
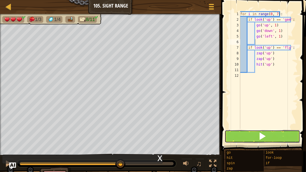
click at [247, 135] on button at bounding box center [261, 136] width 75 height 13
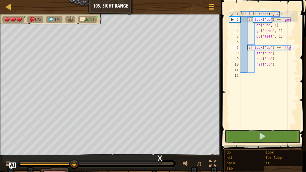
click at [247, 48] on div "for i in range ( 0 , 7 ) : if look ( 'up' ) == 'gem' : go ( 'up' , 1 ) go ( 'do…" at bounding box center [268, 75] width 59 height 129
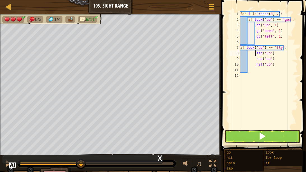
click at [255, 53] on div "for i in range ( 0 , 7 ) : if look ( 'up' ) == 'gem' : go ( 'up' , 1 ) go ( 'do…" at bounding box center [268, 75] width 59 height 129
click at [255, 60] on div "for i in range ( 0 , 7 ) : if look ( 'up' ) == 'gem' : go ( 'up' , 1 ) go ( 'do…" at bounding box center [268, 75] width 59 height 129
click at [255, 65] on div "for i in range ( 0 , 7 ) : if look ( 'up' ) == 'gem' : go ( 'up' , 1 ) go ( 'do…" at bounding box center [268, 75] width 59 height 129
click at [238, 47] on div "7" at bounding box center [234, 48] width 11 height 6
click at [247, 53] on div "for i in range ( 0 , 7 ) : if look ( 'up' ) == 'gem' : go ( 'up' , 1 ) go ( 'do…" at bounding box center [268, 75] width 59 height 129
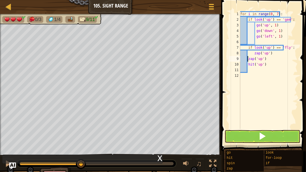
click at [247, 58] on div "for i in range ( 0 , 7 ) : if look ( 'up' ) == 'gem' : go ( 'up' , 1 ) go ( 'do…" at bounding box center [268, 75] width 59 height 129
click at [248, 64] on div "for i in range ( 0 , 7 ) : if look ( 'up' ) == 'gem' : go ( 'up' , 1 ) go ( 'do…" at bounding box center [268, 75] width 59 height 129
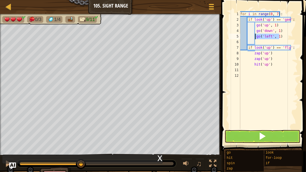
drag, startPoint x: 281, startPoint y: 36, endPoint x: 255, endPoint y: 37, distance: 26.0
click at [255, 37] on div "for i in range ( 0 , 7 ) : if look ( 'up' ) == 'gem' : go ( 'up' , 1 ) go ( 'do…" at bounding box center [268, 75] width 59 height 129
type textarea "go('left', 1)"
click at [246, 90] on div "for i in range ( 0 , 7 ) : if look ( 'up' ) == 'gem' : go ( 'up' , 1 ) go ( 'do…" at bounding box center [268, 75] width 59 height 129
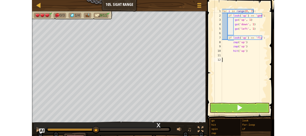
scroll to position [3, 0]
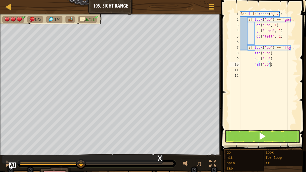
click at [273, 64] on div "for i in range ( 0 , 7 ) : if look ( 'up' ) == 'gem' : go ( 'up' , 1 ) go ( 'do…" at bounding box center [268, 75] width 59 height 129
type textarea "hit('up')"
paste textarea "go('left', 1)"
type textarea "go('left', 1)"
click at [255, 132] on button at bounding box center [261, 136] width 75 height 13
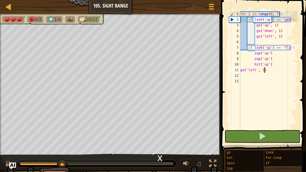
click at [280, 39] on div "for i in range ( 0 , 7 ) : if look ( 'up' ) == 'gem' : go ( 'up' , 1 ) go ( 'do…" at bounding box center [268, 75] width 59 height 129
click at [240, 69] on div "for i in range ( 0 , 7 ) : if look ( 'up' ) == 'gem' : go ( 'up' , 1 ) go ( 'do…" at bounding box center [268, 75] width 59 height 129
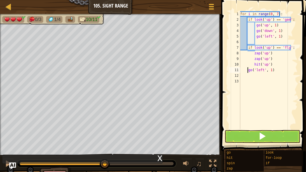
click at [282, 38] on div "for i in range ( 0 , 7 ) : if look ( 'up' ) == 'gem' : go ( 'up' , 1 ) go ( 'do…" at bounding box center [268, 75] width 59 height 129
type textarea "g"
click at [249, 141] on button at bounding box center [261, 136] width 75 height 13
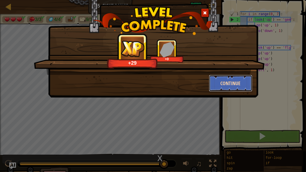
click at [229, 85] on button "Continue" at bounding box center [230, 83] width 43 height 17
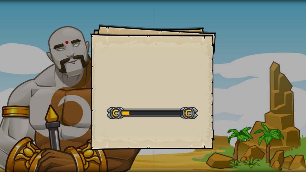
click at [229, 85] on div "Goals Start Level Error loading from server. Try refreshing the page. You'll ne…" at bounding box center [153, 86] width 306 height 172
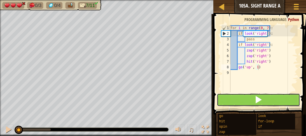
click at [232, 105] on button at bounding box center [257, 99] width 83 height 13
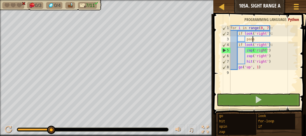
click at [252, 40] on div "for i in range ( 0 , 7 ) : if look ( 'right' ) : pass if look ( 'right' ) : zap…" at bounding box center [263, 64] width 68 height 78
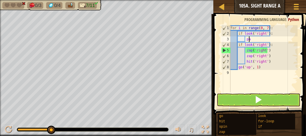
type textarea "p"
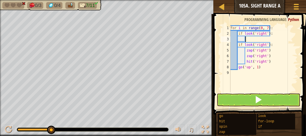
type textarea "g"
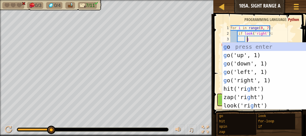
scroll to position [3, 1]
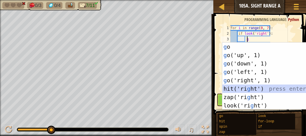
click at [244, 88] on div "g o press enter g o('up', 1) press enter g o('down', 1) press enter g o('left',…" at bounding box center [275, 84] width 106 height 84
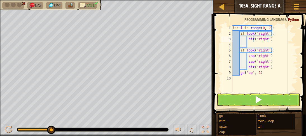
click at [252, 39] on div "for i in range ( 0 , 7 ) : if look ( 'right' ) : hit ( 'right' ) if look ( 'rig…" at bounding box center [264, 64] width 67 height 78
click at [280, 40] on div "for i in range ( 0 , 7 ) : if look ( 'right' ) : hi ( 'right' ) if look ( 'righ…" at bounding box center [264, 64] width 67 height 78
type textarea "h"
type textarea "g"
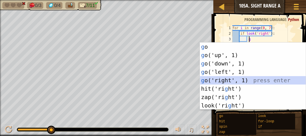
click at [238, 82] on div "g o press enter g o('up', 1) press enter g o('down', 1) press enter g o('left',…" at bounding box center [253, 84] width 106 height 84
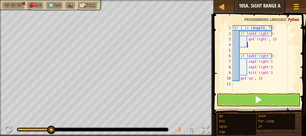
type textarea "g"
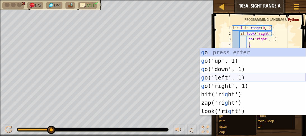
click at [237, 81] on div "g o press enter g o('up', 1) press enter g o('down', 1) press enter g o('left',…" at bounding box center [253, 90] width 106 height 84
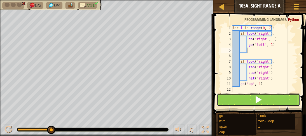
click at [239, 101] on button at bounding box center [257, 99] width 83 height 13
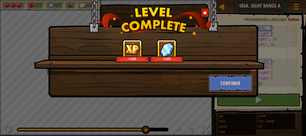
click at [225, 81] on button "Continue" at bounding box center [230, 83] width 43 height 17
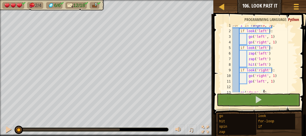
scroll to position [3, 0]
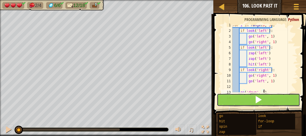
click at [240, 105] on button at bounding box center [257, 99] width 83 height 13
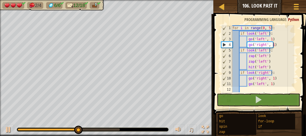
scroll to position [0, 0]
click at [5, 130] on div at bounding box center [8, 129] width 7 height 7
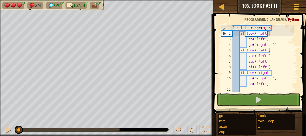
drag, startPoint x: 93, startPoint y: 129, endPoint x: 0, endPoint y: 119, distance: 93.4
click at [0, 119] on div "2/4 6/6 12/18 ♫ Duck 3 x: 30 y: 46 No target action: look" at bounding box center [153, 68] width 306 height 136
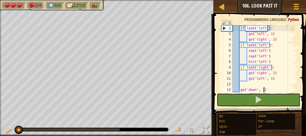
scroll to position [6, 0]
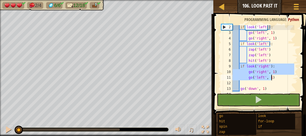
drag, startPoint x: 239, startPoint y: 66, endPoint x: 273, endPoint y: 79, distance: 36.2
click at [273, 79] on div "if look ( 'left' ) : go ( 'left' , 1 ) go ( 'right' , 1 ) if look ( 'left' ) : …" at bounding box center [262, 63] width 63 height 78
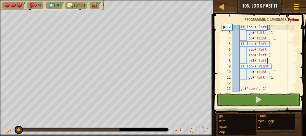
click at [270, 60] on div "if look ( 'left' ) : go ( 'left' , 1 ) go ( 'right' , 1 ) if look ( 'left' ) : …" at bounding box center [262, 63] width 63 height 78
type textarea "hit('left')"
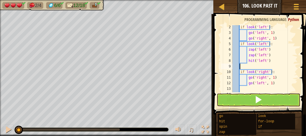
paste textarea "go('left', 1)"
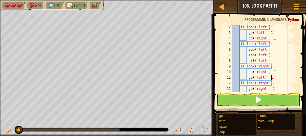
click at [274, 73] on div "if look ( 'left' ) : go ( 'left' , 1 ) go ( 'right' , 1 ) if look ( 'left' ) : …" at bounding box center [262, 63] width 63 height 78
type textarea "g"
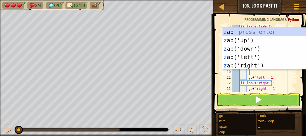
type textarea "za"
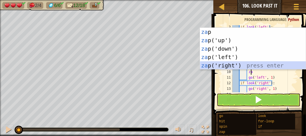
click at [244, 67] on div "za p press enter za p('up') press enter za p('down') press enter za p('left') p…" at bounding box center [253, 57] width 106 height 59
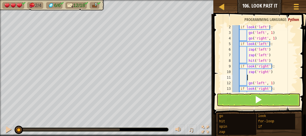
scroll to position [2, 1]
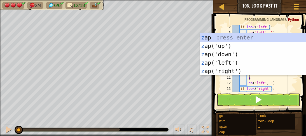
type textarea "za"
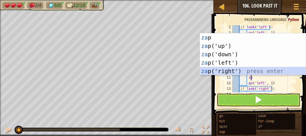
click at [232, 72] on div "za p press enter za p('up') press enter za p('down') press enter za p('left') p…" at bounding box center [253, 62] width 106 height 59
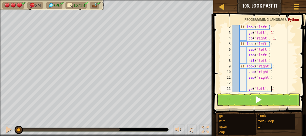
click at [273, 88] on div "if look ( 'left' ) : go ( 'left' , 1 ) go ( 'right' , 1 ) if look ( 'left' ) : …" at bounding box center [262, 63] width 63 height 78
type textarea "g"
type textarea "h"
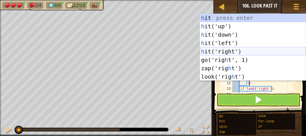
click at [213, 50] on div "h it press enter h it('up') press enter h it('down') press enter h it('left') p…" at bounding box center [253, 56] width 106 height 84
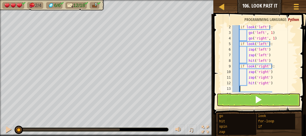
scroll to position [2, 0]
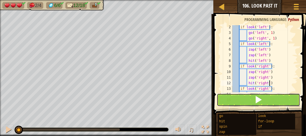
click at [237, 99] on button at bounding box center [257, 99] width 83 height 13
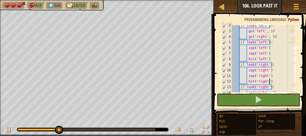
scroll to position [11, 0]
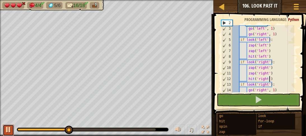
click at [6, 127] on div at bounding box center [8, 129] width 7 height 7
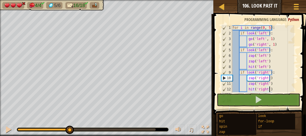
scroll to position [0, 0]
click at [266, 35] on div "for i in range ( 0 , 5 ) : if look ( 'left' ) : go ( 'left' , 1 ) go ( 'right' …" at bounding box center [262, 64] width 63 height 78
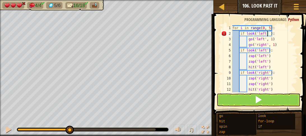
scroll to position [3, 3]
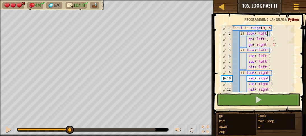
click at [267, 34] on div "for i in range ( 0 , 5 ) : if look ( 'left' ) : go ( 'left' , 1 ) go ( 'right' …" at bounding box center [262, 64] width 63 height 78
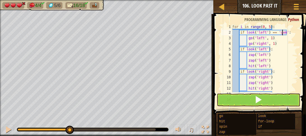
scroll to position [0, 0]
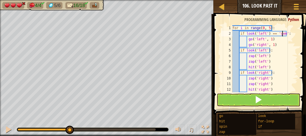
click at [267, 51] on div "for i in range ( 0 , 5 ) : if look ( 'left' ) == 'gem' : go ( 'left' , 1 ) go (…" at bounding box center [262, 64] width 63 height 78
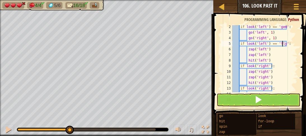
scroll to position [7, 0]
click at [269, 66] on div "if look ( 'left' ) == 'gem' : go ( 'left' , 1 ) go ( 'right' , 1 ) if look ( 'l…" at bounding box center [262, 63] width 63 height 78
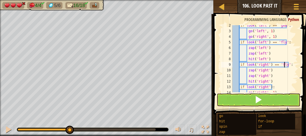
scroll to position [12, 0]
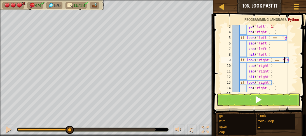
click at [268, 83] on div "go ( 'left' , 1 ) go ( 'right' , 1 ) if look ( 'left' ) == 'fly' : zap ( 'left'…" at bounding box center [262, 63] width 63 height 78
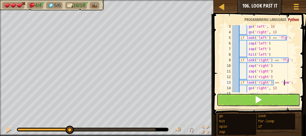
click at [254, 100] on button at bounding box center [257, 99] width 83 height 13
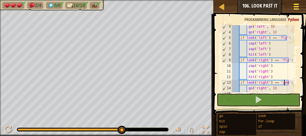
click at [294, 8] on div at bounding box center [296, 7] width 8 height 8
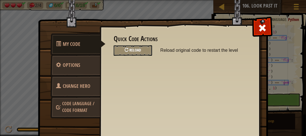
click at [134, 54] on div "Reload" at bounding box center [133, 50] width 38 height 10
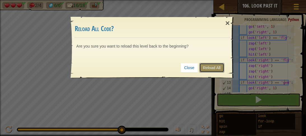
click at [202, 65] on link "Reload All" at bounding box center [211, 68] width 25 height 10
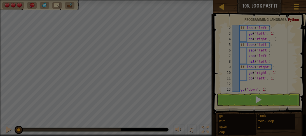
scroll to position [6, 0]
type textarea "go('down', 1)"
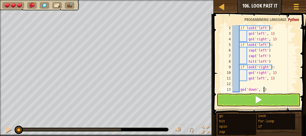
scroll to position [3, 2]
